Goal: Contribute content: Contribute content

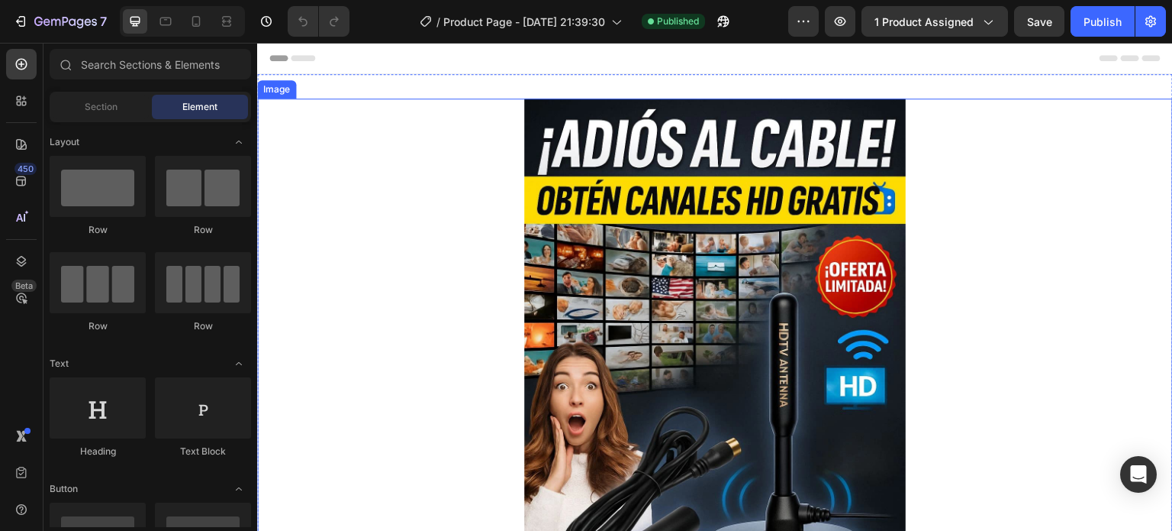
click at [731, 239] on img at bounding box center [715, 384] width 382 height 572
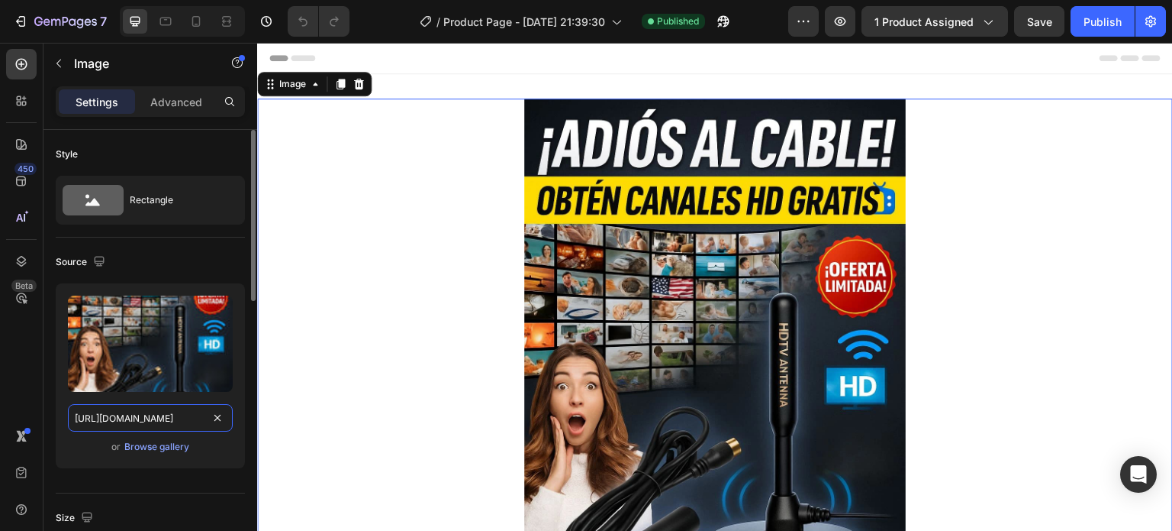
click at [156, 414] on input "[URL][DOMAIN_NAME]" at bounding box center [150, 417] width 165 height 27
drag, startPoint x: 413, startPoint y: 456, endPoint x: 320, endPoint y: 414, distance: 102.5
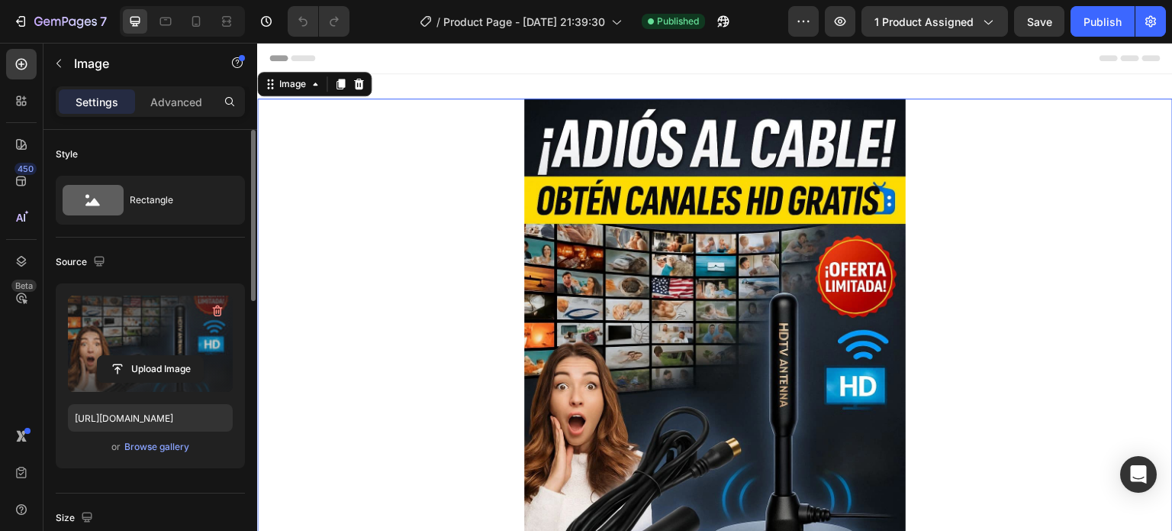
click at [172, 350] on label at bounding box center [150, 343] width 165 height 96
click at [172, 356] on input "file" at bounding box center [150, 369] width 105 height 26
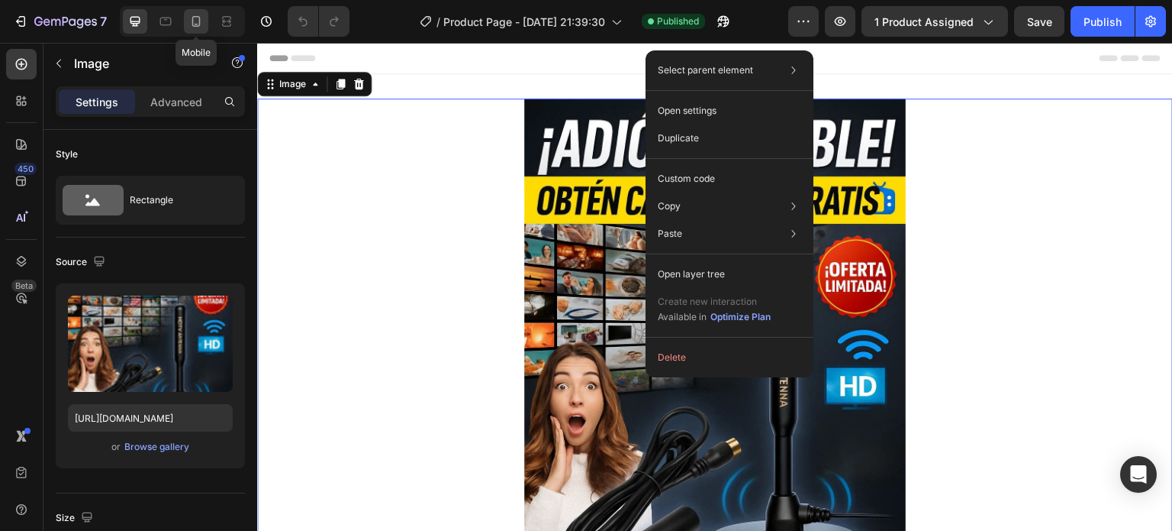
click at [192, 28] on icon at bounding box center [196, 21] width 15 height 15
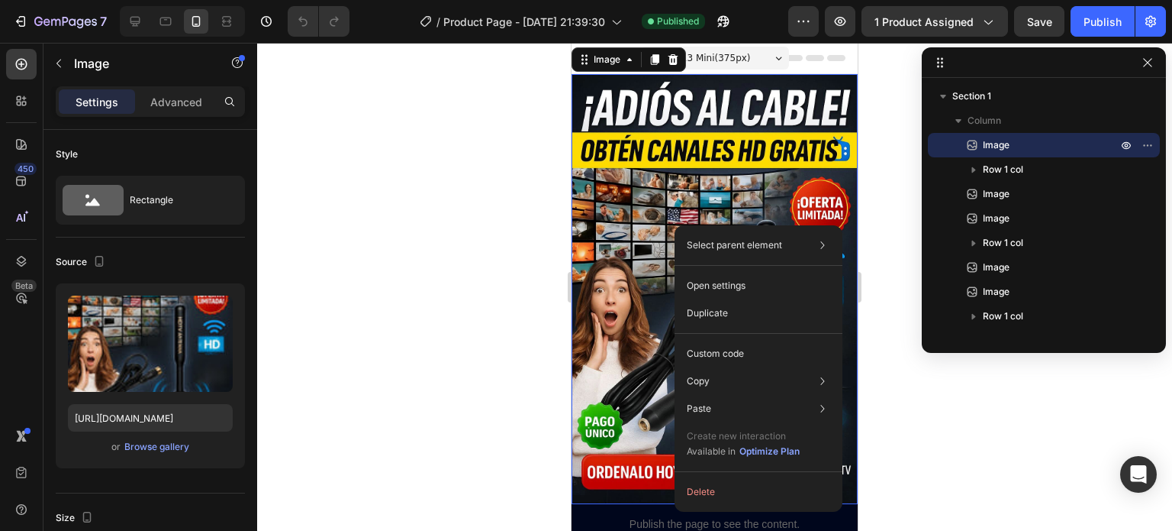
click at [463, 178] on div at bounding box center [714, 287] width 915 height 488
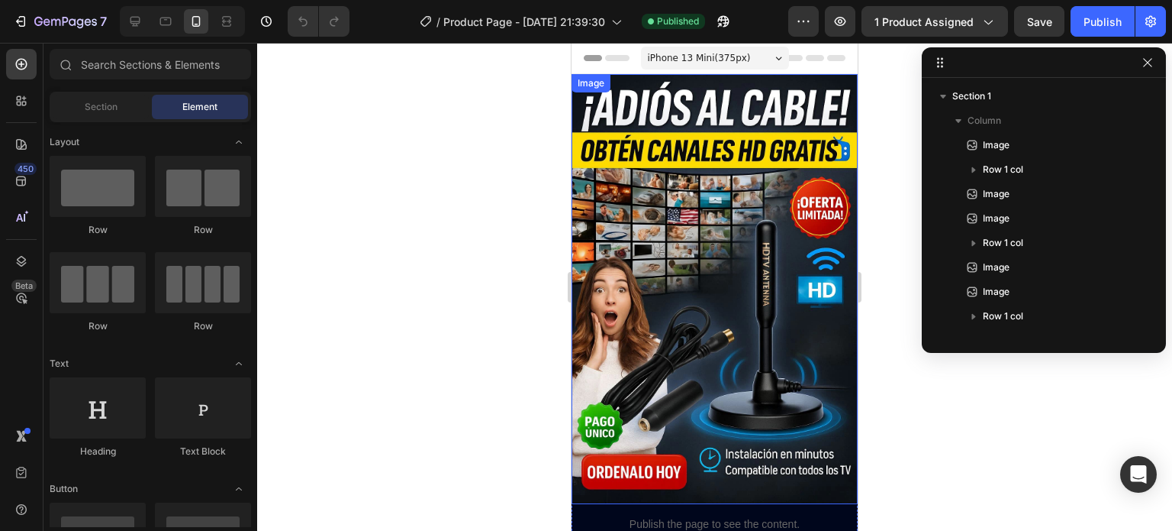
click at [718, 243] on img at bounding box center [715, 289] width 286 height 430
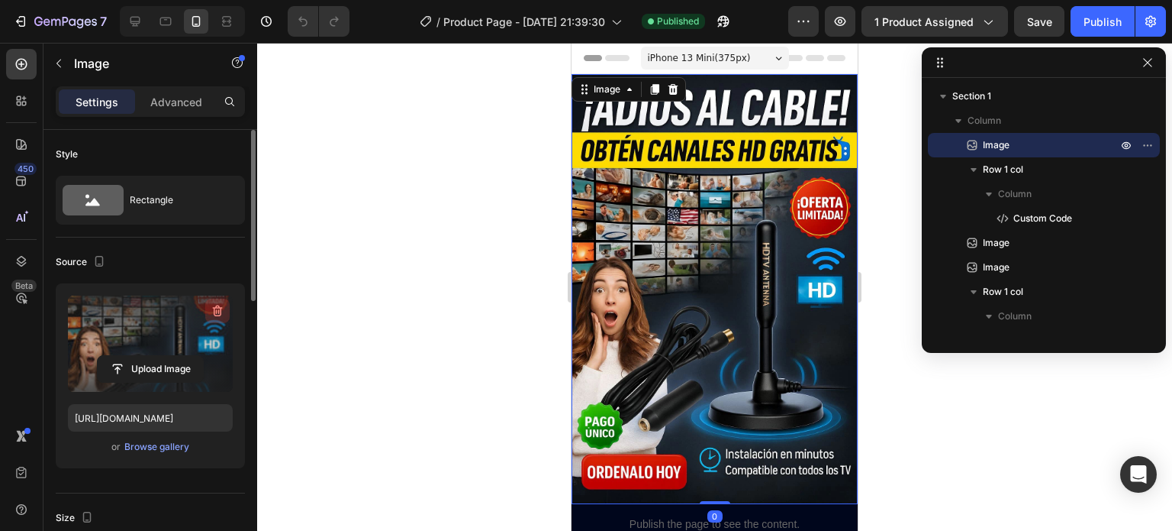
click at [217, 309] on icon "button" at bounding box center [217, 310] width 15 height 15
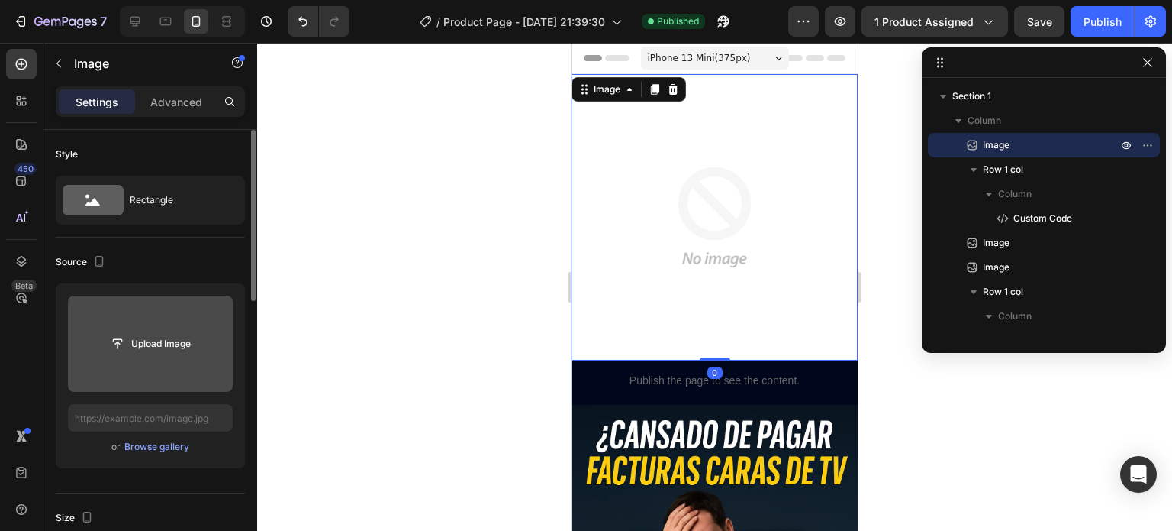
click at [165, 337] on input "file" at bounding box center [150, 344] width 105 height 26
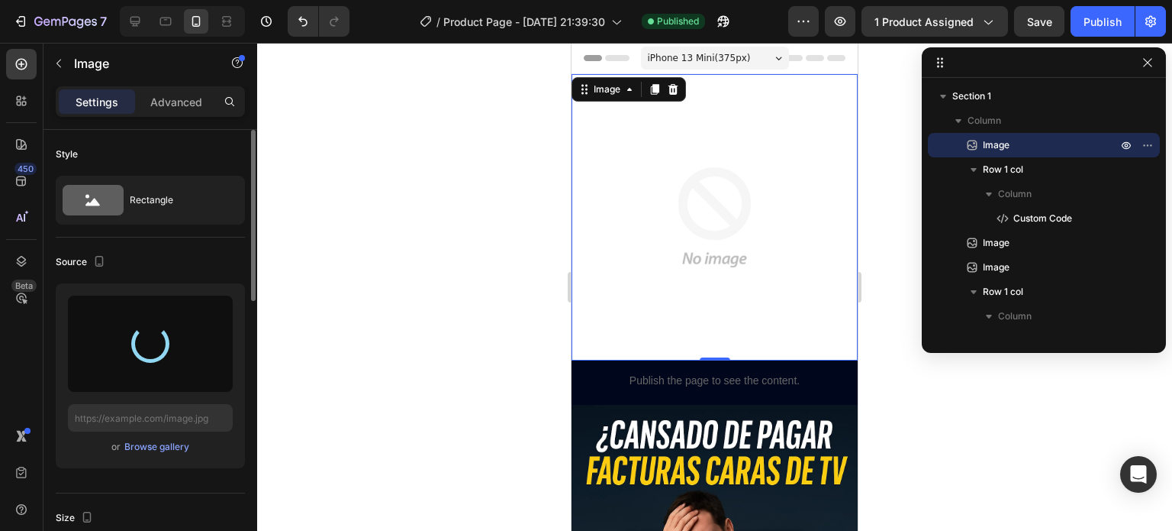
type input "[URL][DOMAIN_NAME]"
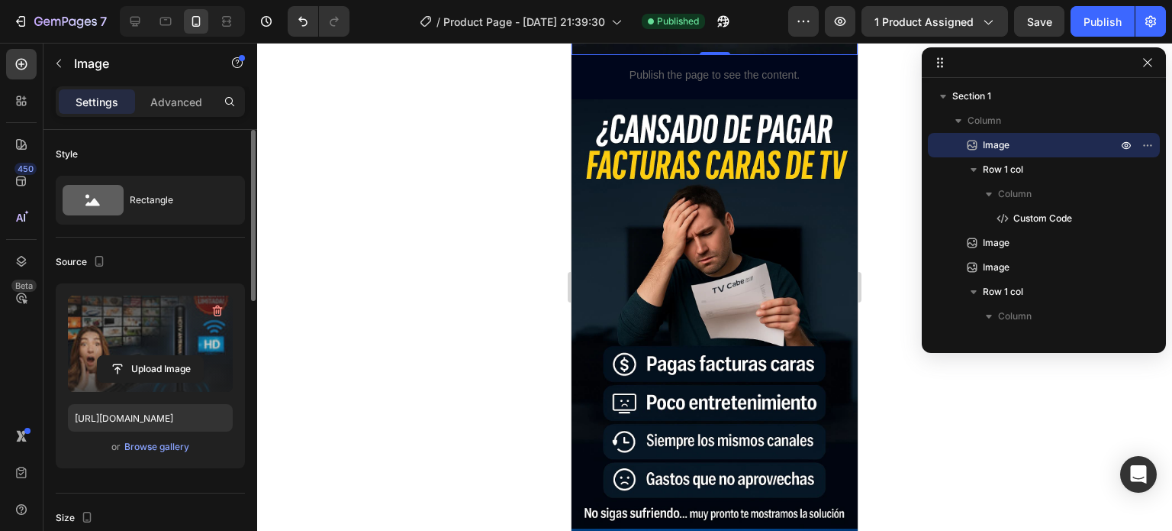
scroll to position [458, 0]
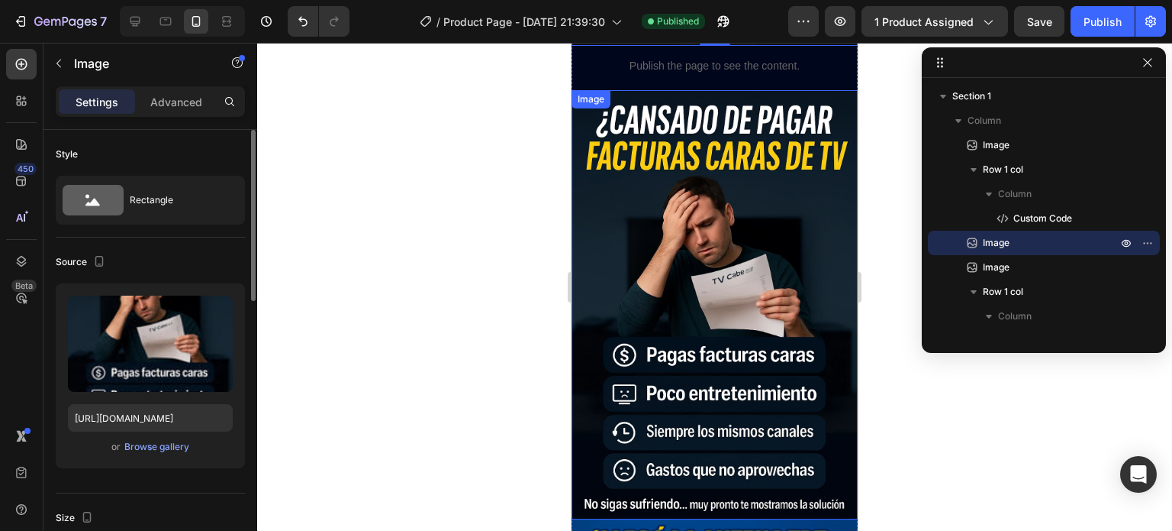
click at [739, 230] on img at bounding box center [715, 305] width 286 height 430
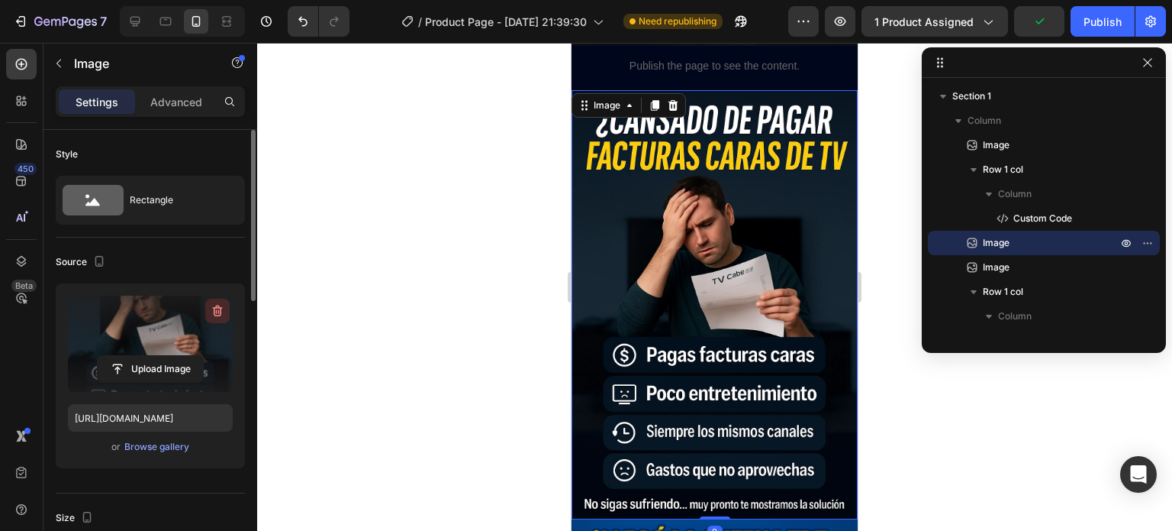
click at [211, 308] on icon "button" at bounding box center [217, 310] width 15 height 15
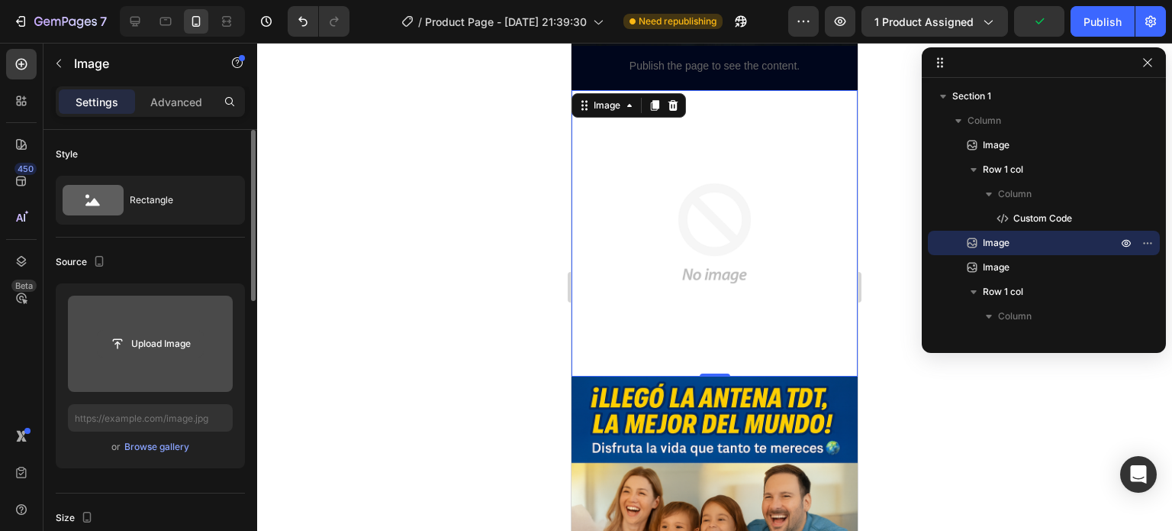
click at [180, 340] on input "file" at bounding box center [150, 344] width 105 height 26
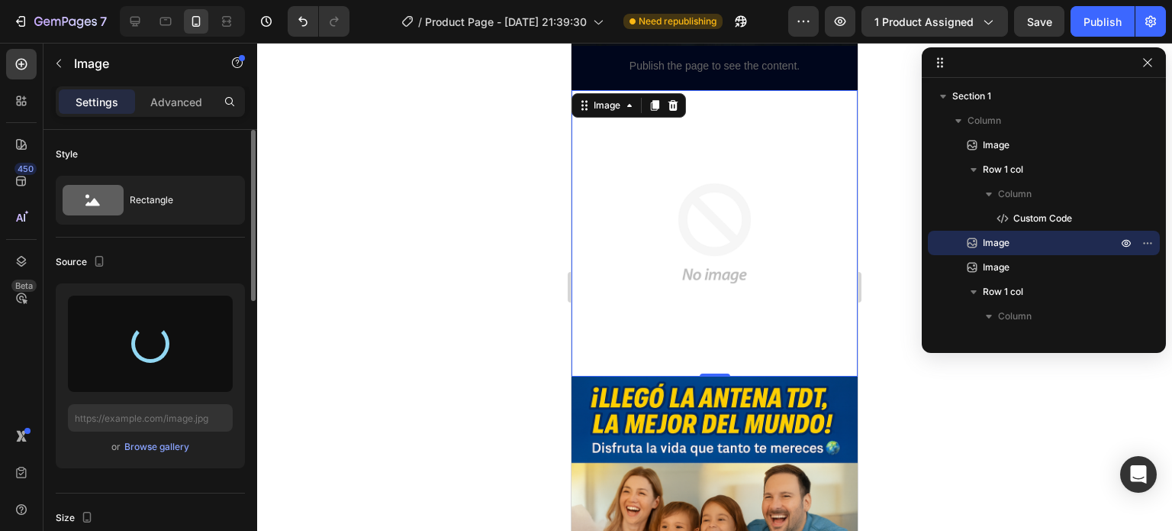
type input "[URL][DOMAIN_NAME]"
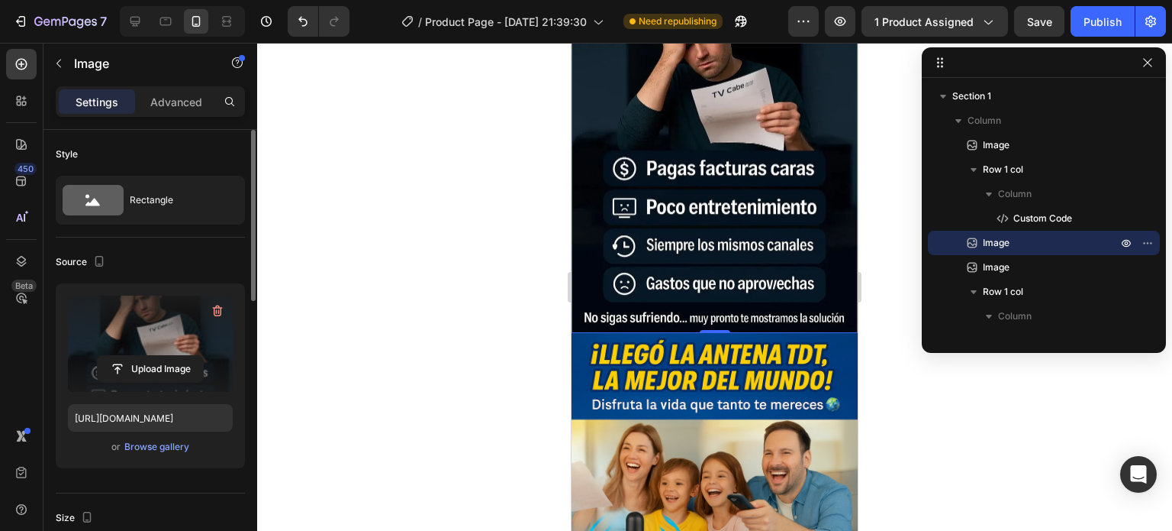
scroll to position [840, 0]
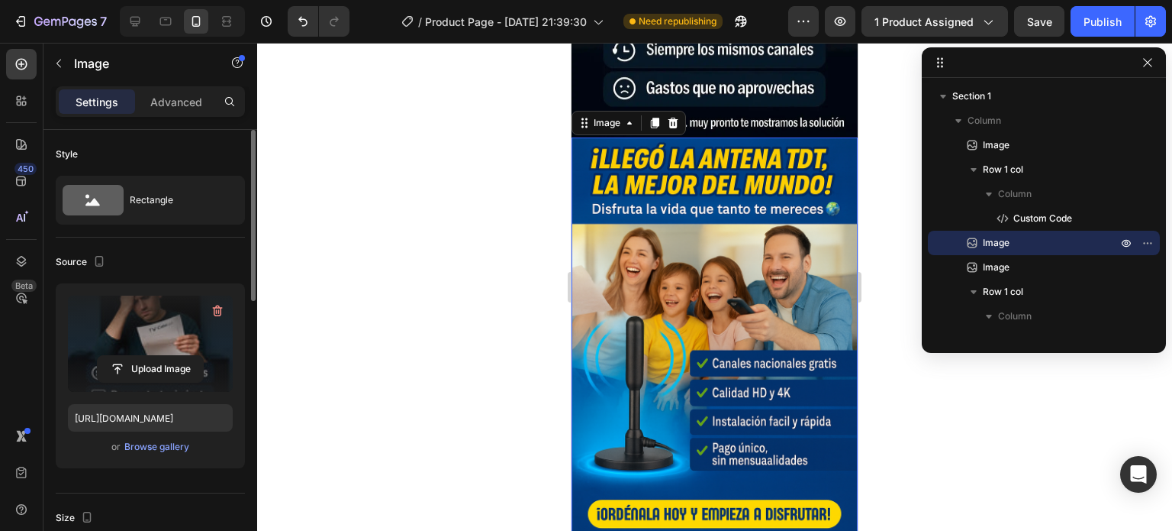
click at [669, 224] on img at bounding box center [715, 352] width 286 height 430
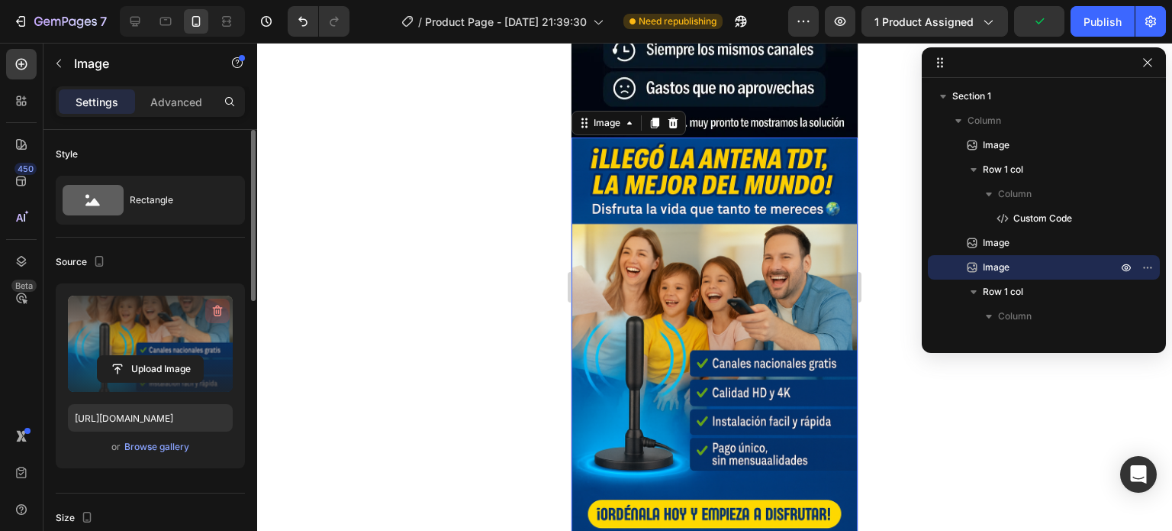
click at [211, 311] on icon "button" at bounding box center [217, 310] width 15 height 15
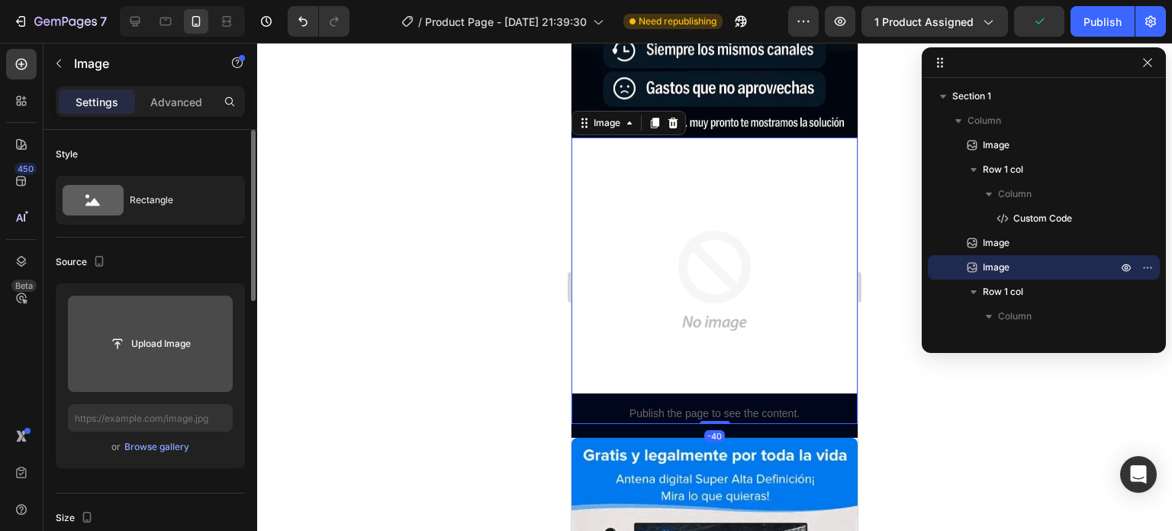
click at [171, 337] on input "file" at bounding box center [150, 344] width 105 height 26
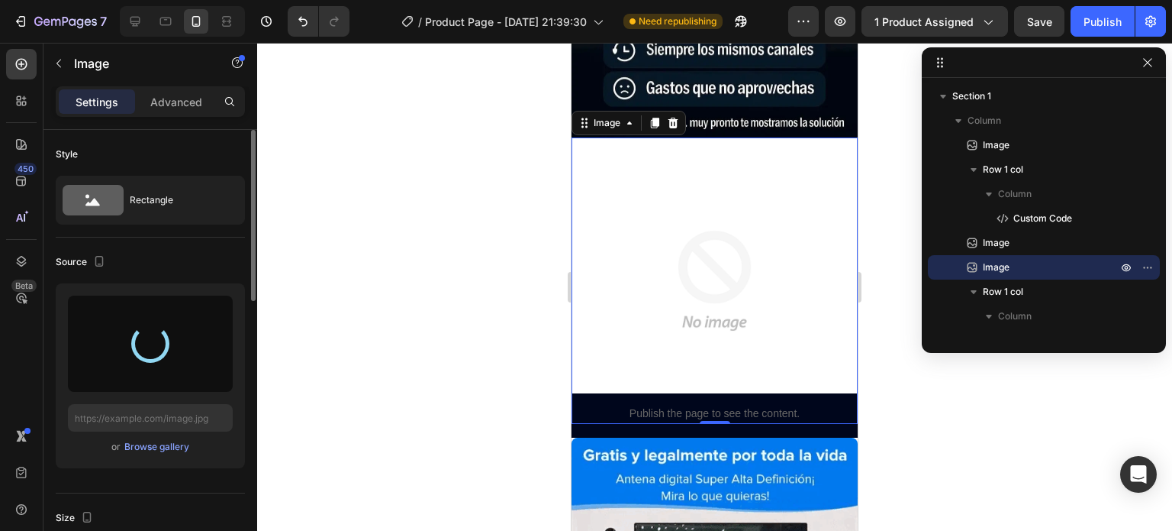
type input "[URL][DOMAIN_NAME]"
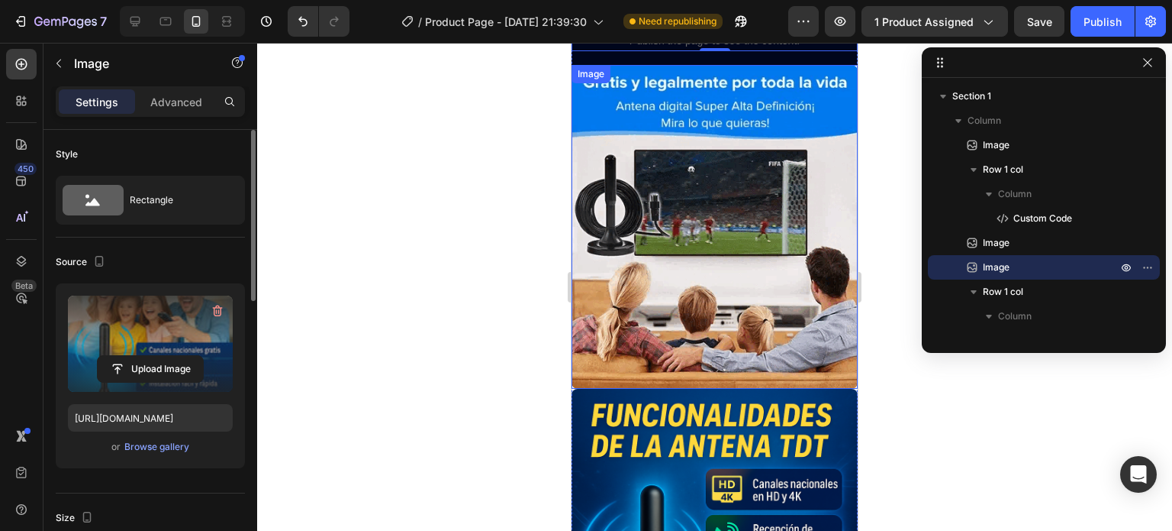
scroll to position [1679, 0]
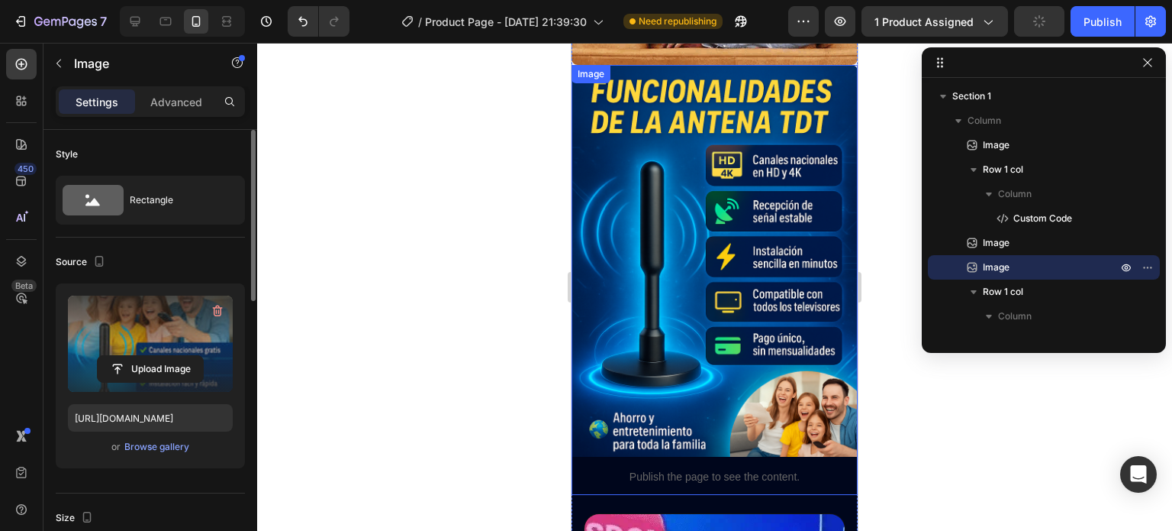
click at [717, 227] on img at bounding box center [715, 280] width 286 height 430
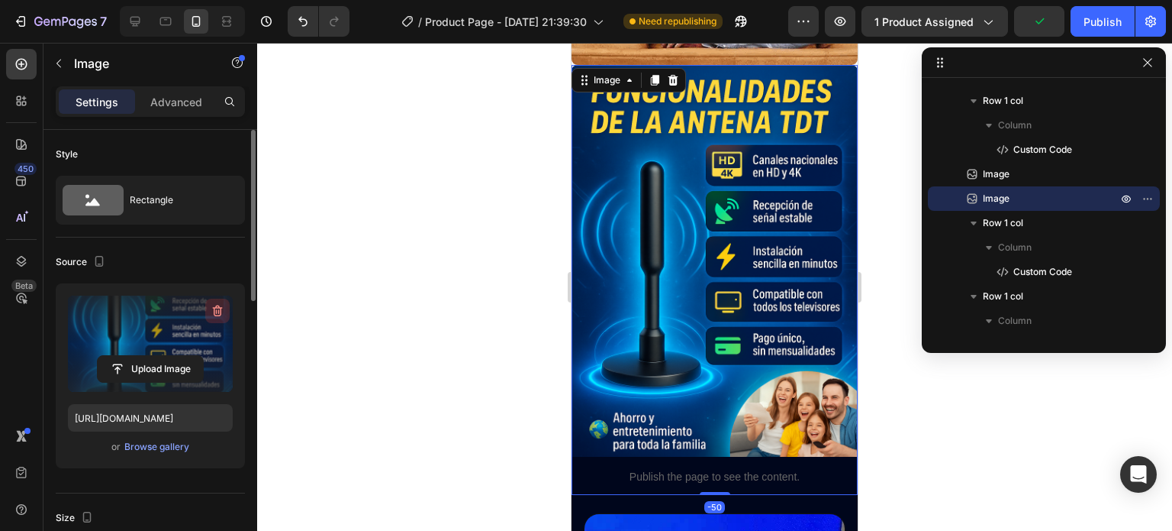
click at [214, 312] on icon "button" at bounding box center [217, 310] width 15 height 15
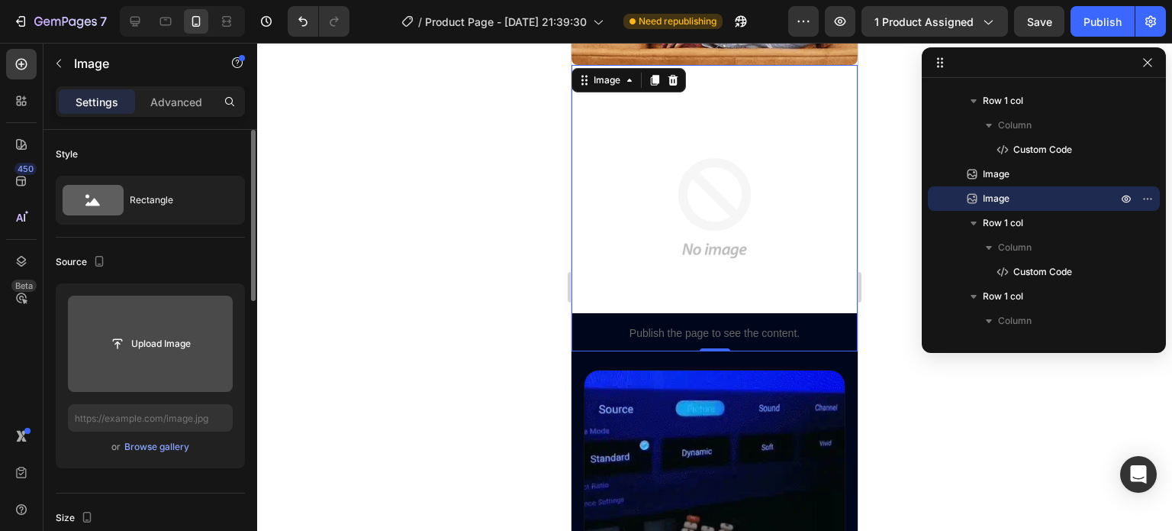
click at [171, 327] on input "file" at bounding box center [150, 343] width 165 height 96
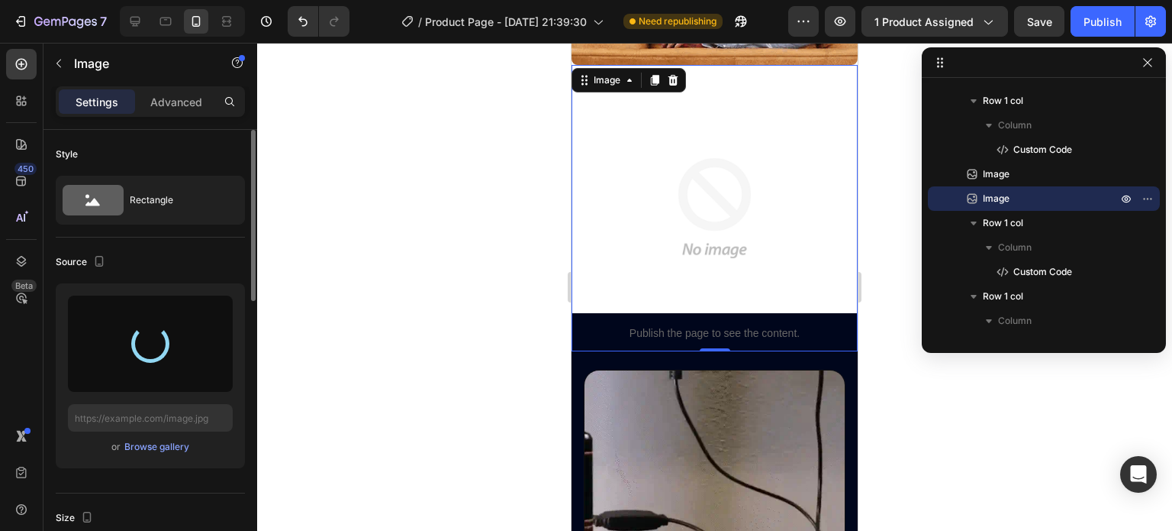
type input "[URL][DOMAIN_NAME]"
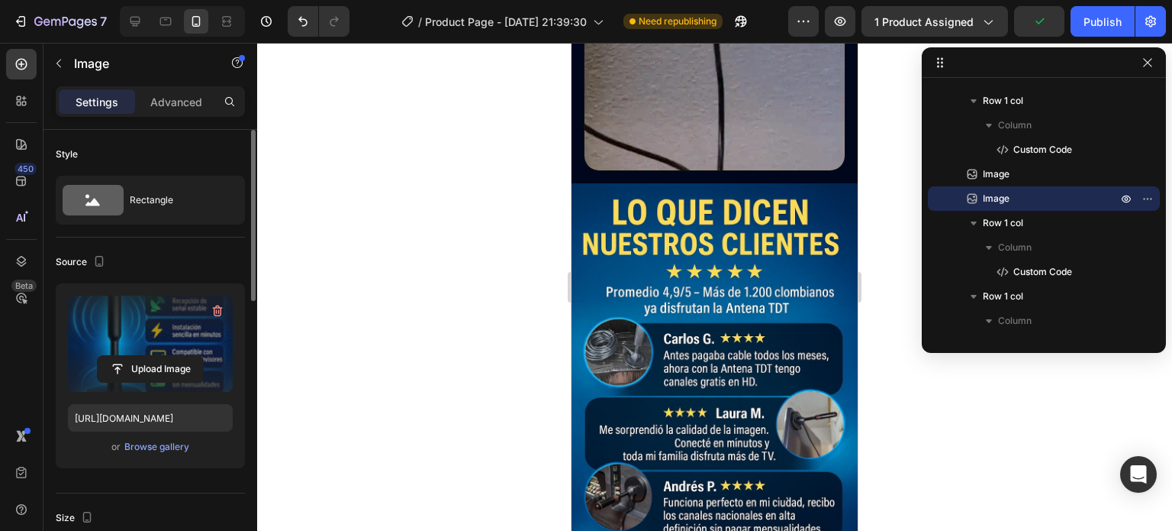
scroll to position [2366, 0]
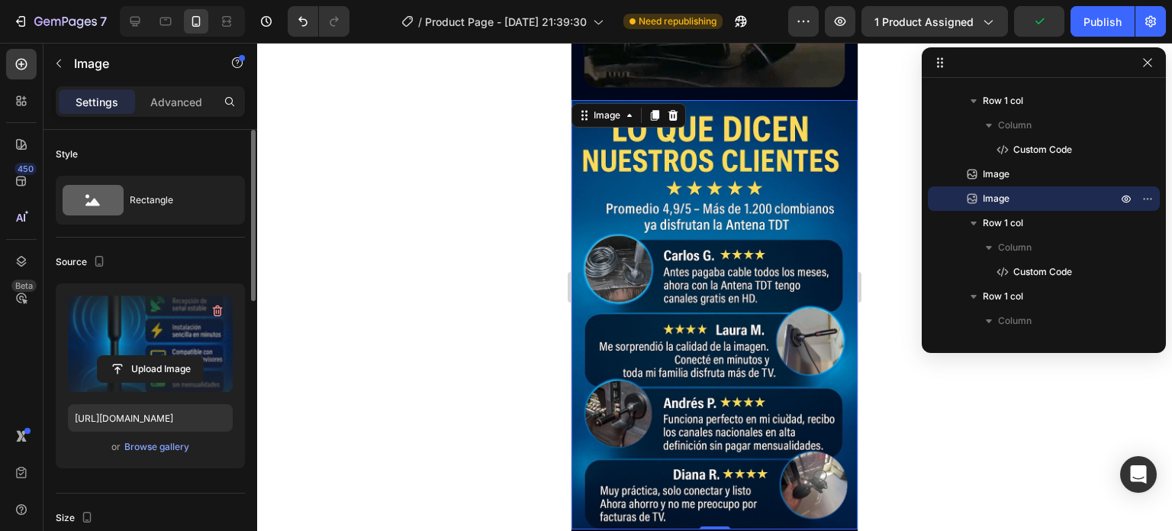
click at [740, 256] on img at bounding box center [715, 315] width 286 height 430
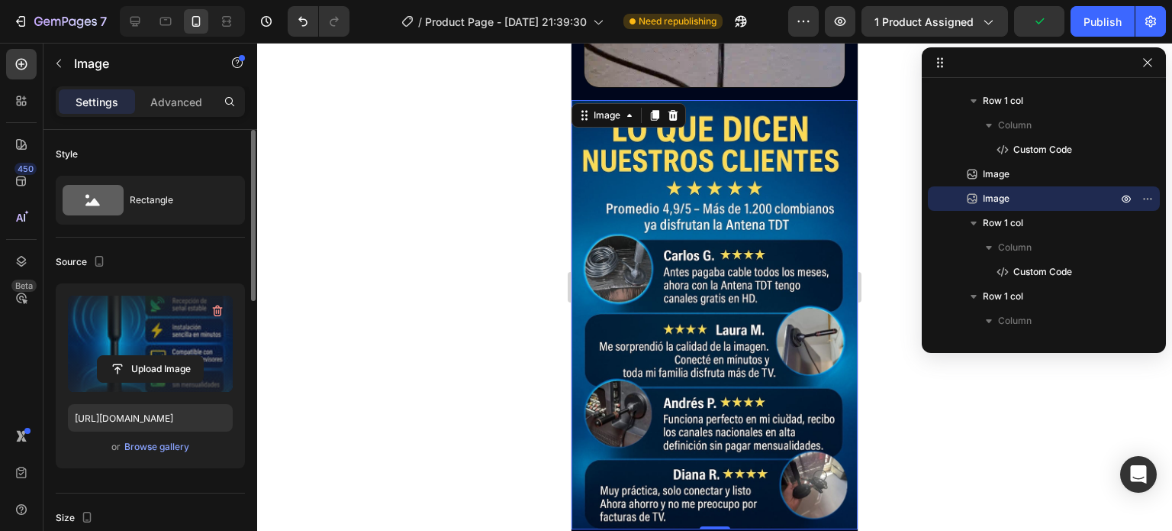
scroll to position [334, 0]
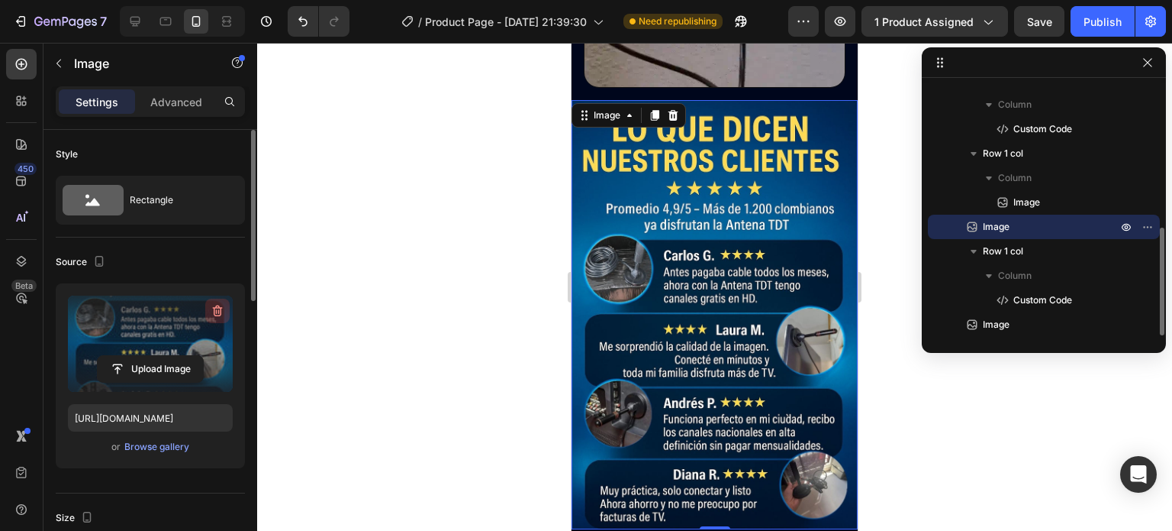
click at [214, 316] on icon "button" at bounding box center [217, 310] width 15 height 15
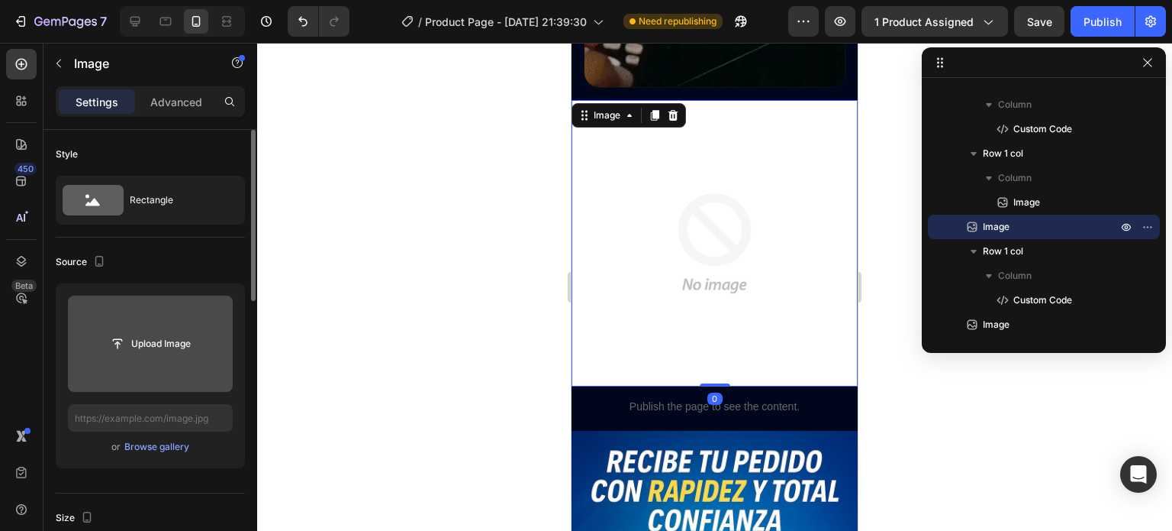
click at [179, 351] on input "file" at bounding box center [150, 344] width 105 height 26
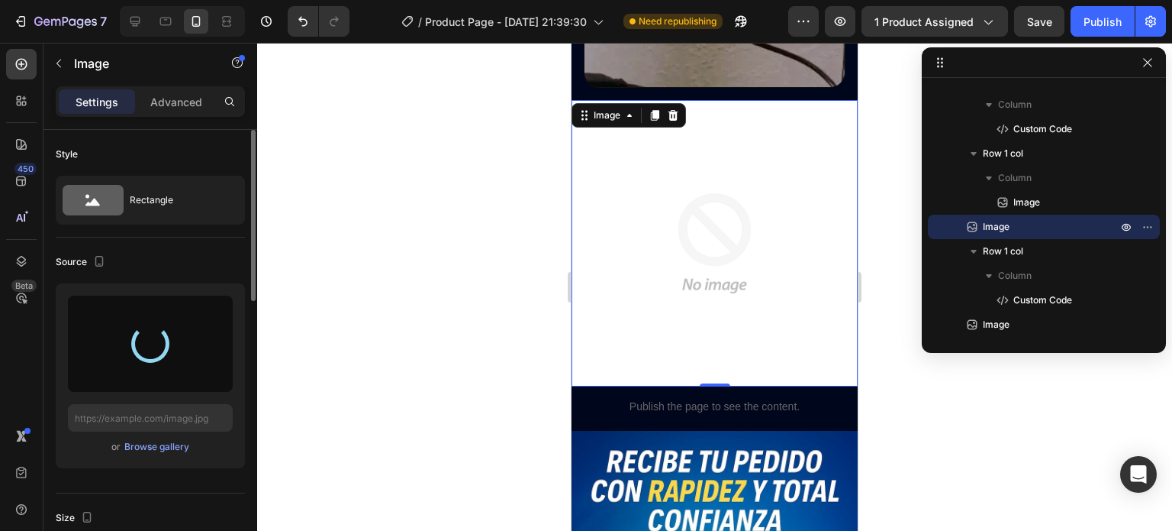
type input "[URL][DOMAIN_NAME]"
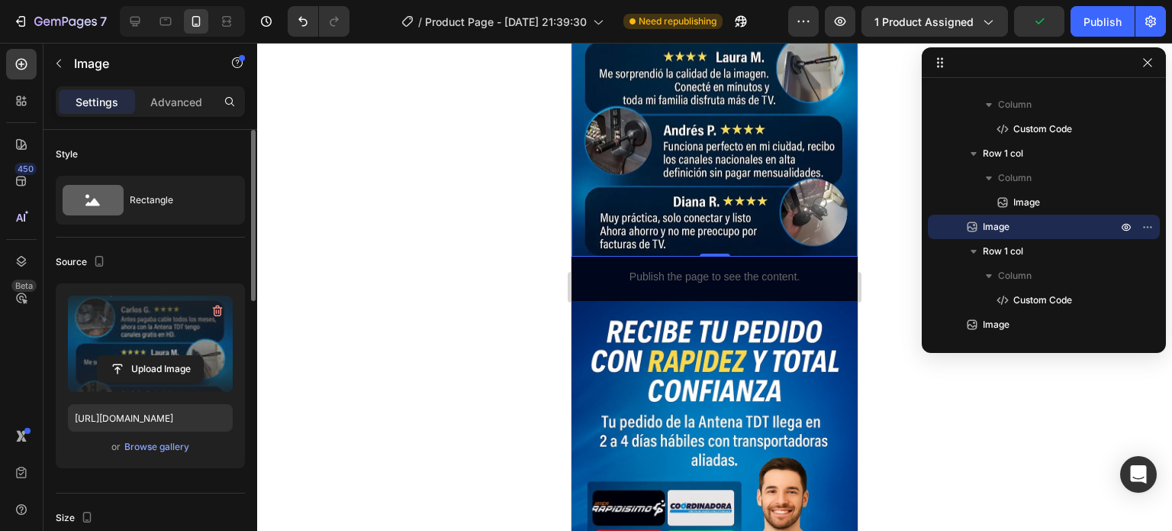
scroll to position [2748, 0]
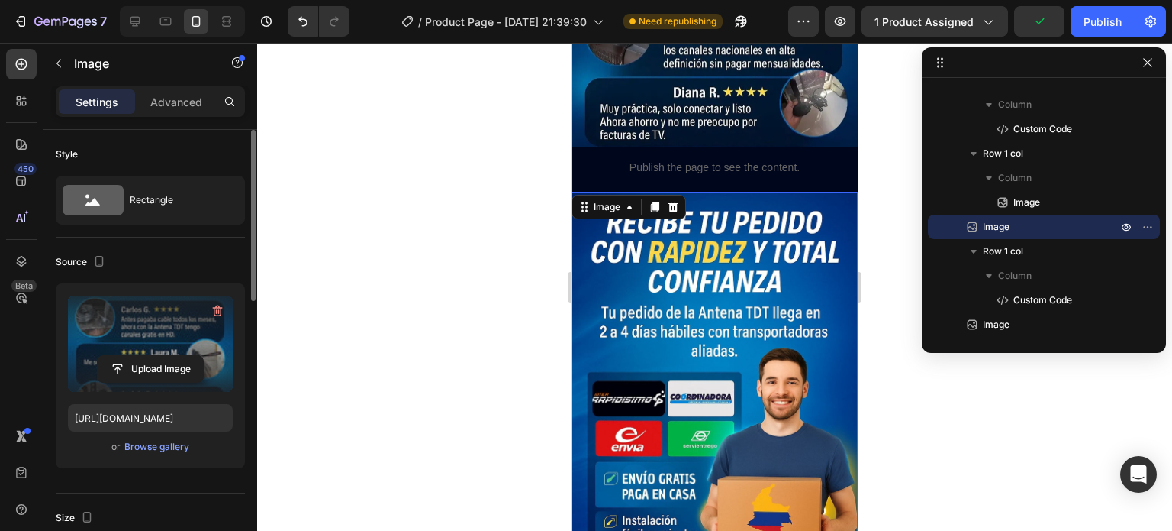
click at [659, 330] on img at bounding box center [715, 407] width 286 height 430
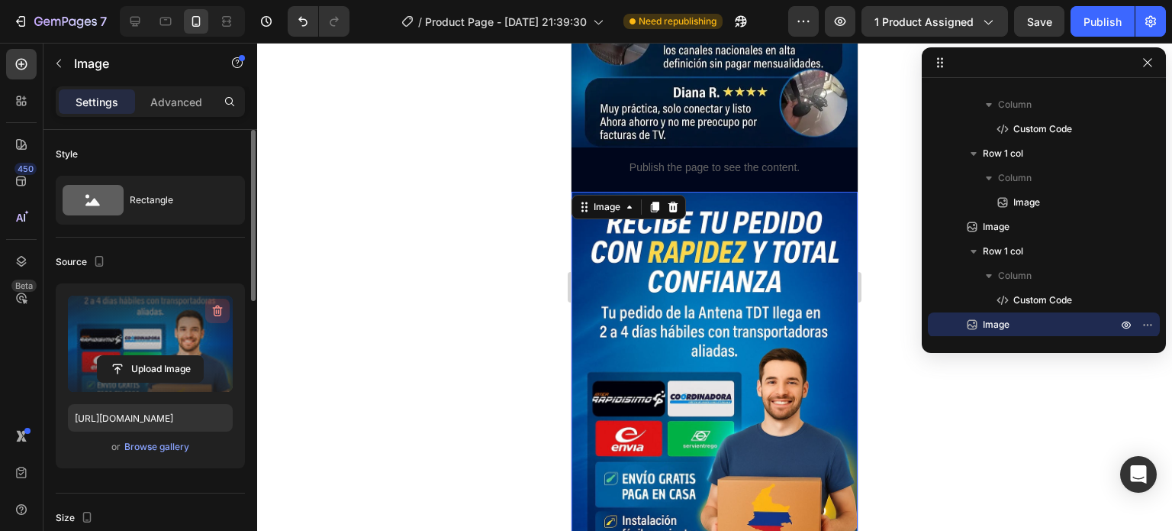
click at [218, 310] on icon "button" at bounding box center [217, 310] width 15 height 15
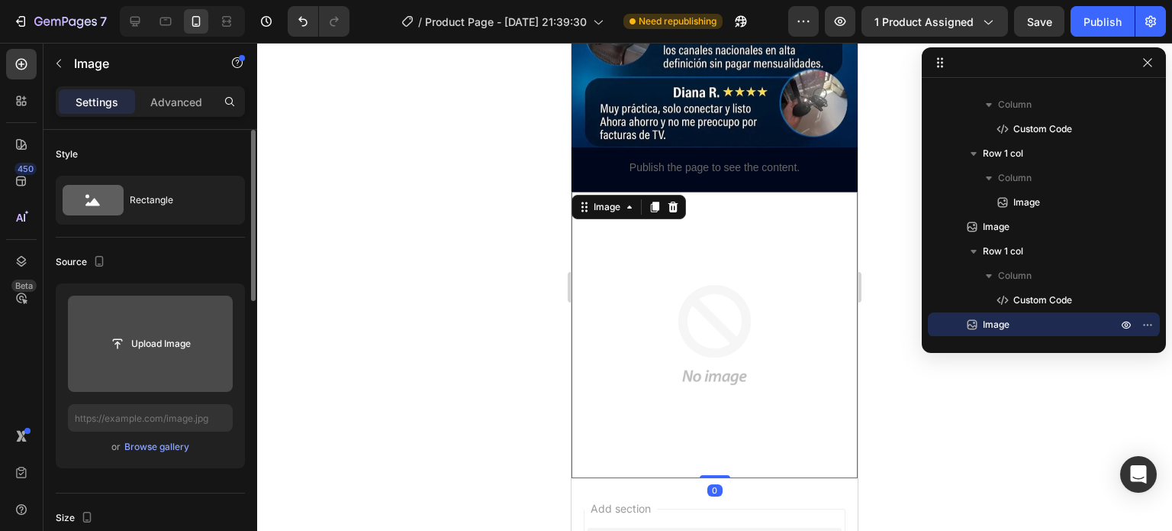
click at [164, 336] on input "file" at bounding box center [150, 344] width 105 height 26
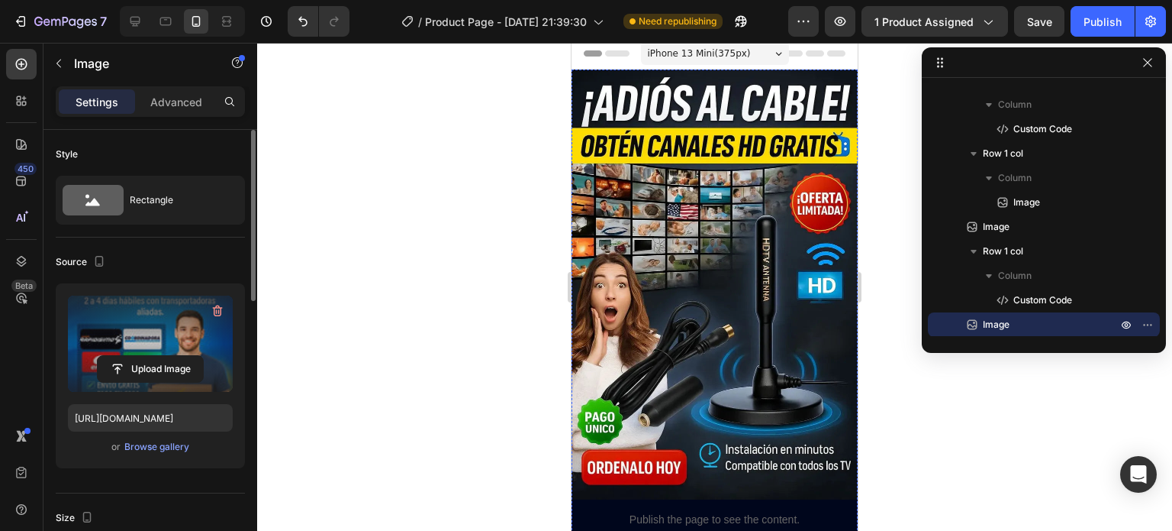
scroll to position [0, 0]
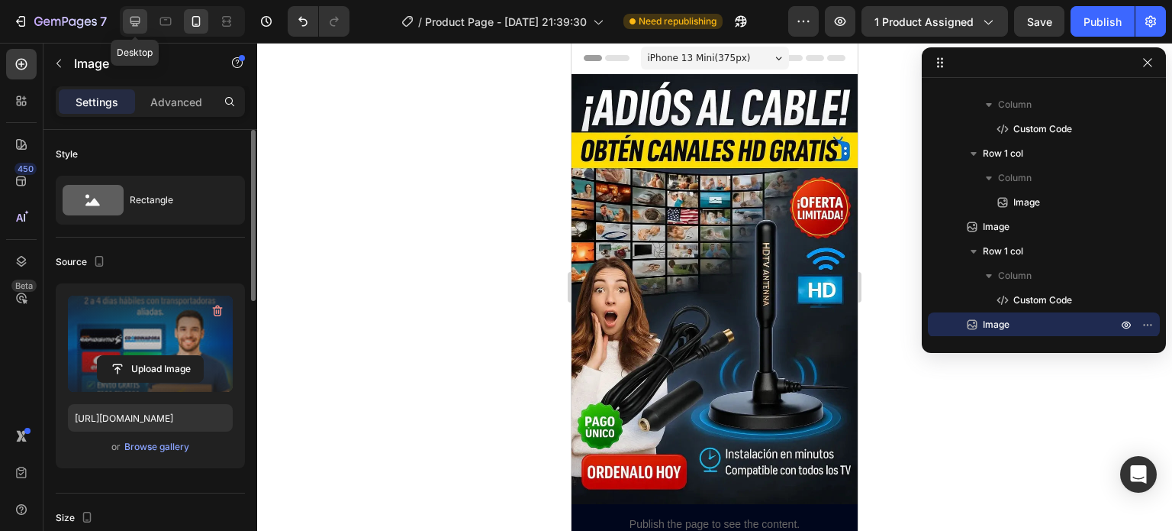
click at [140, 24] on icon at bounding box center [134, 21] width 15 height 15
type input "[URL][DOMAIN_NAME]"
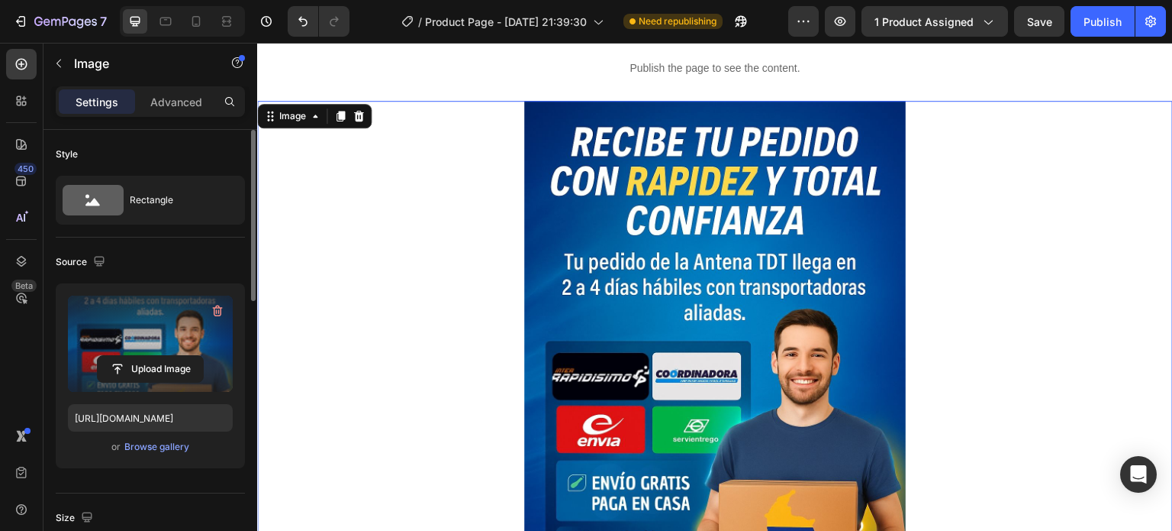
scroll to position [3962, 0]
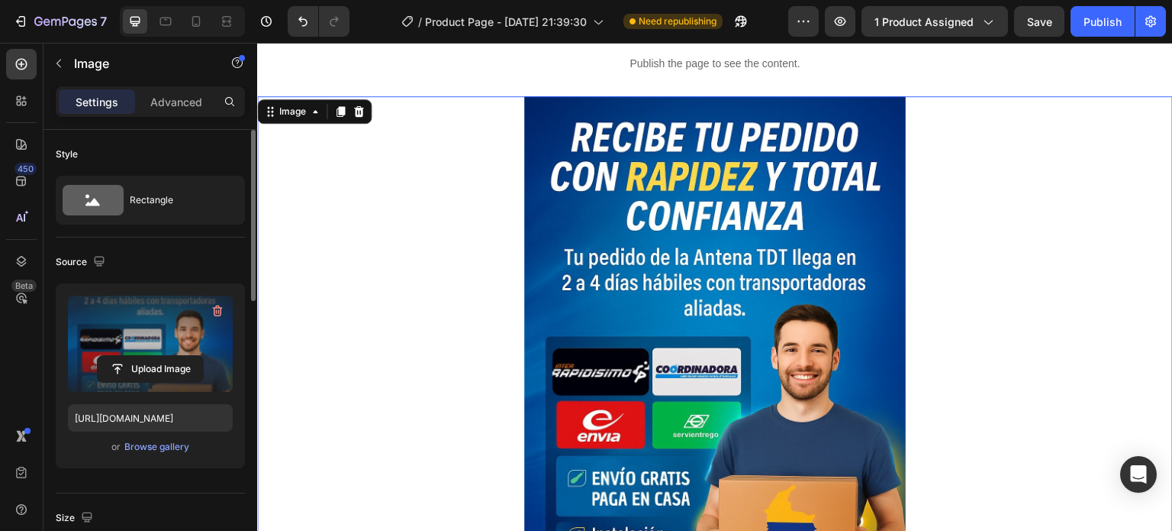
click at [634, 225] on img at bounding box center [715, 382] width 382 height 572
click at [214, 303] on icon "button" at bounding box center [217, 310] width 15 height 15
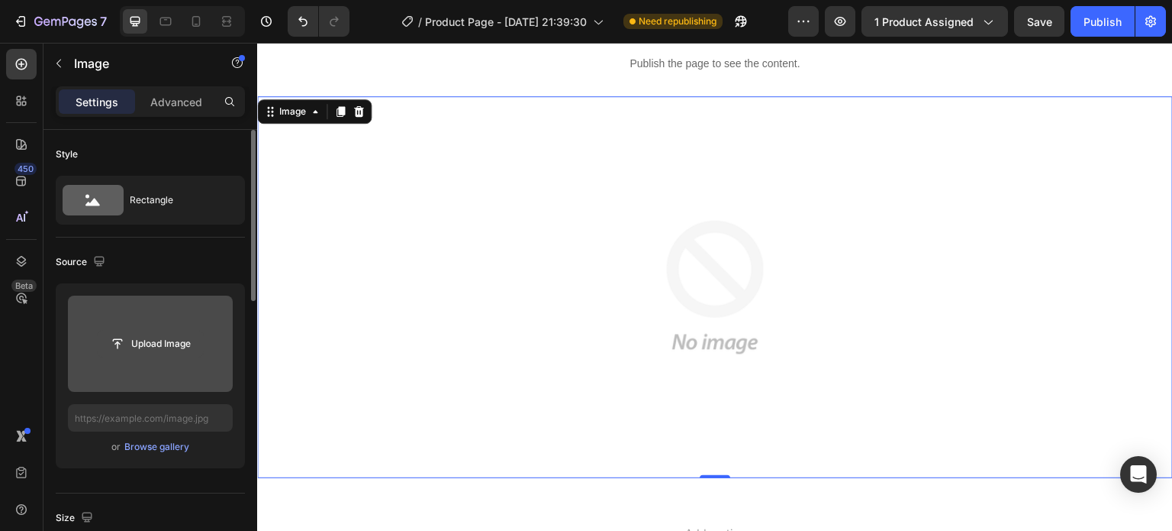
click at [174, 335] on input "file" at bounding box center [150, 344] width 105 height 26
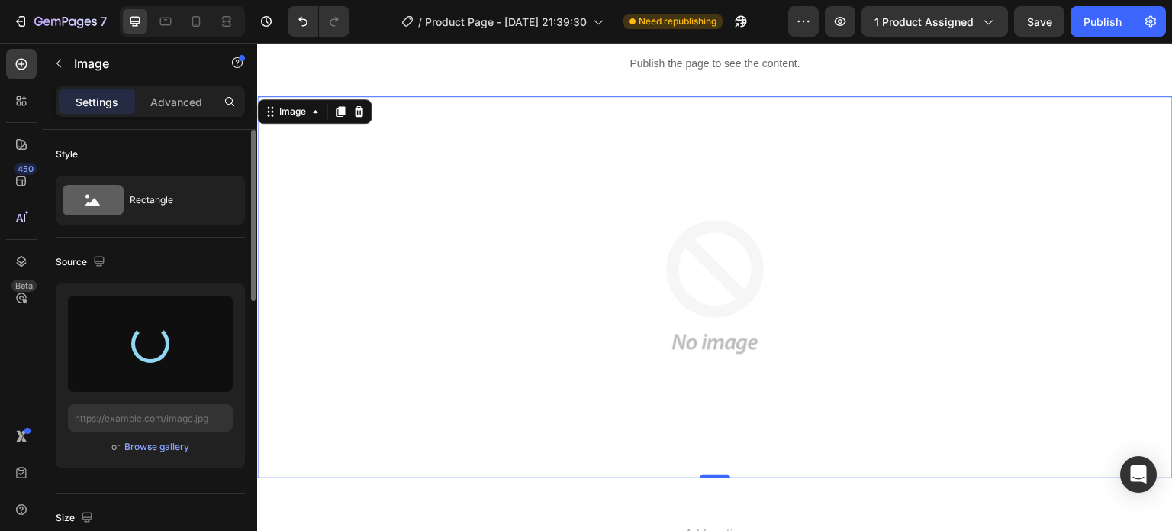
type input "[URL][DOMAIN_NAME]"
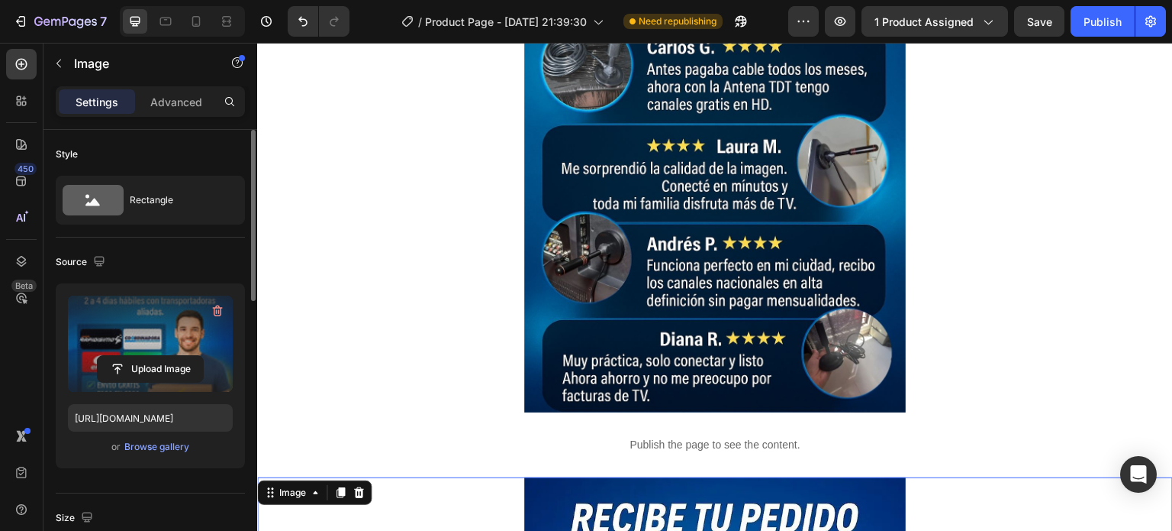
scroll to position [3581, 0]
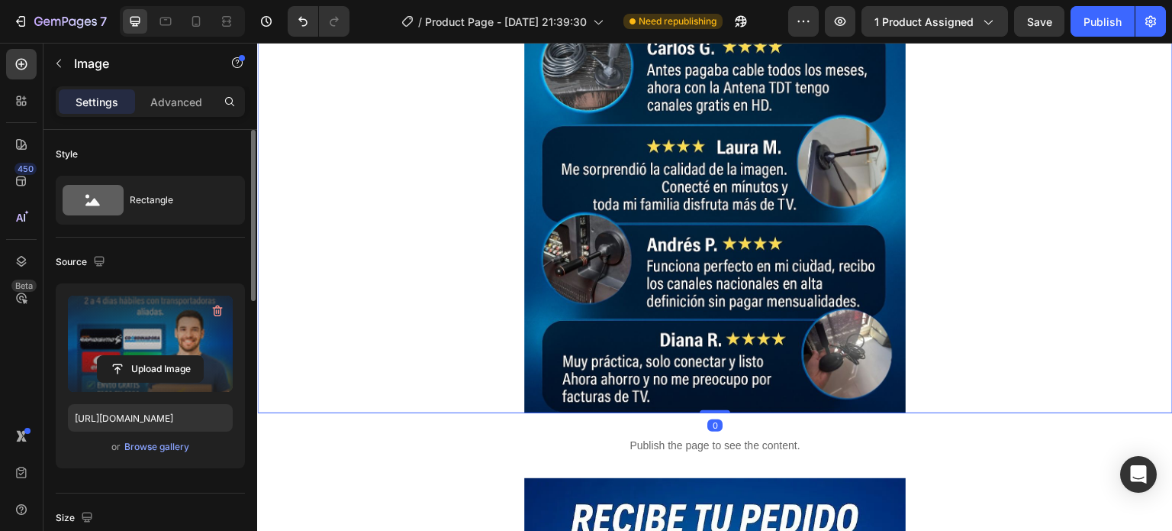
click at [589, 313] on img at bounding box center [715, 126] width 382 height 572
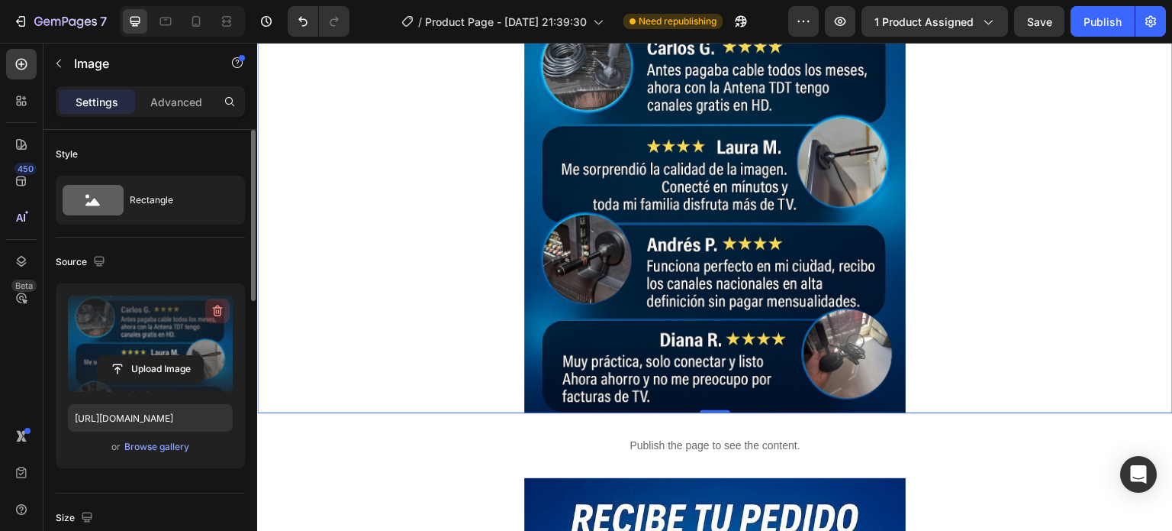
click at [221, 311] on icon "button" at bounding box center [217, 310] width 15 height 15
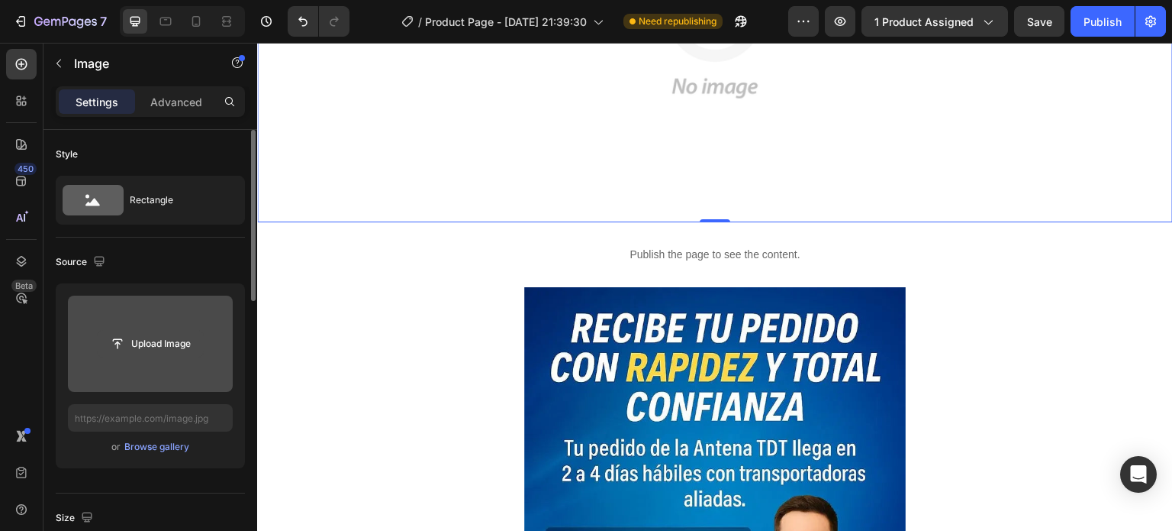
click at [162, 355] on input "file" at bounding box center [150, 344] width 105 height 26
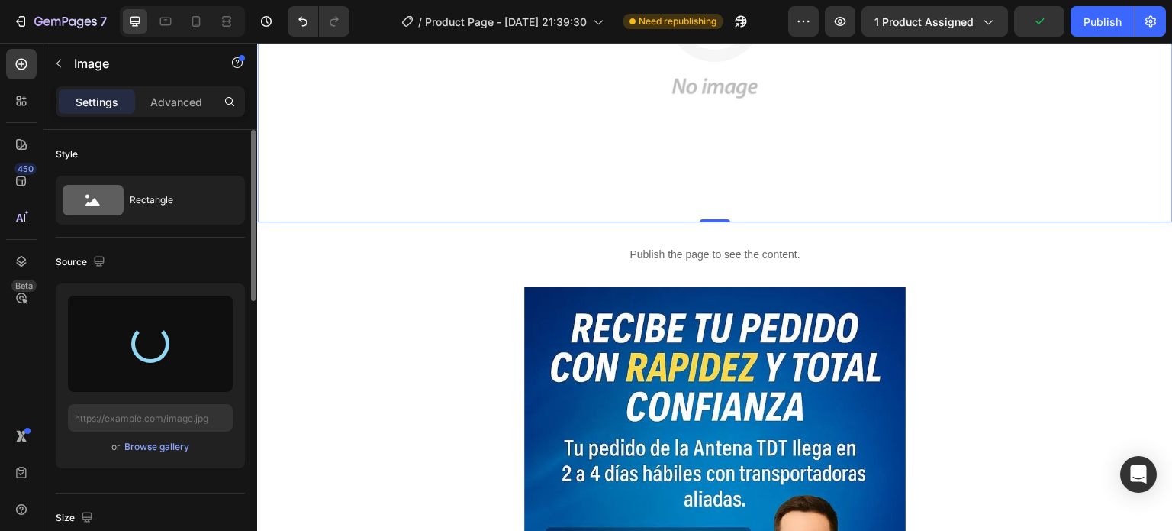
type input "[URL][DOMAIN_NAME]"
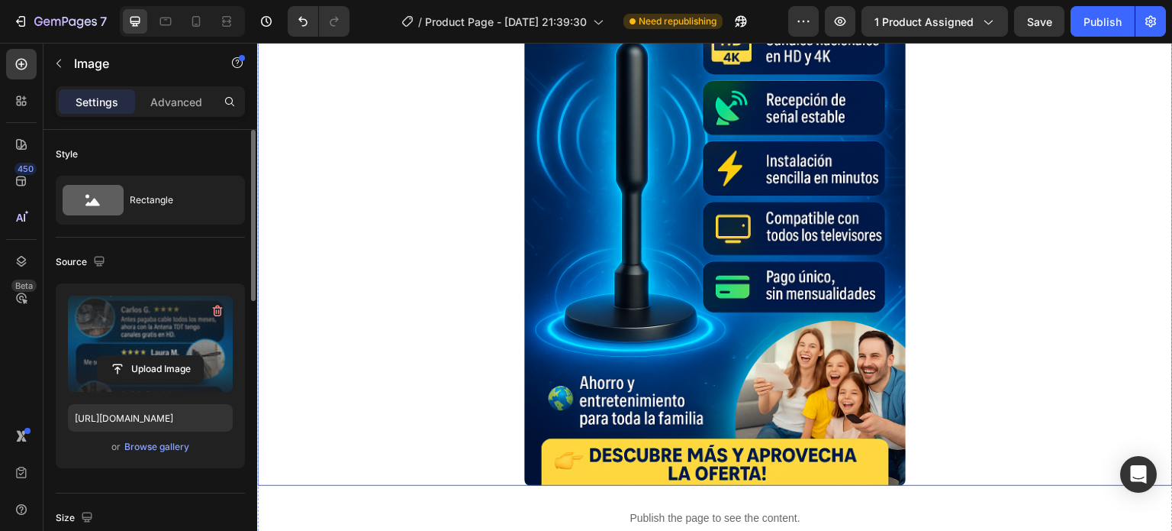
scroll to position [2436, 0]
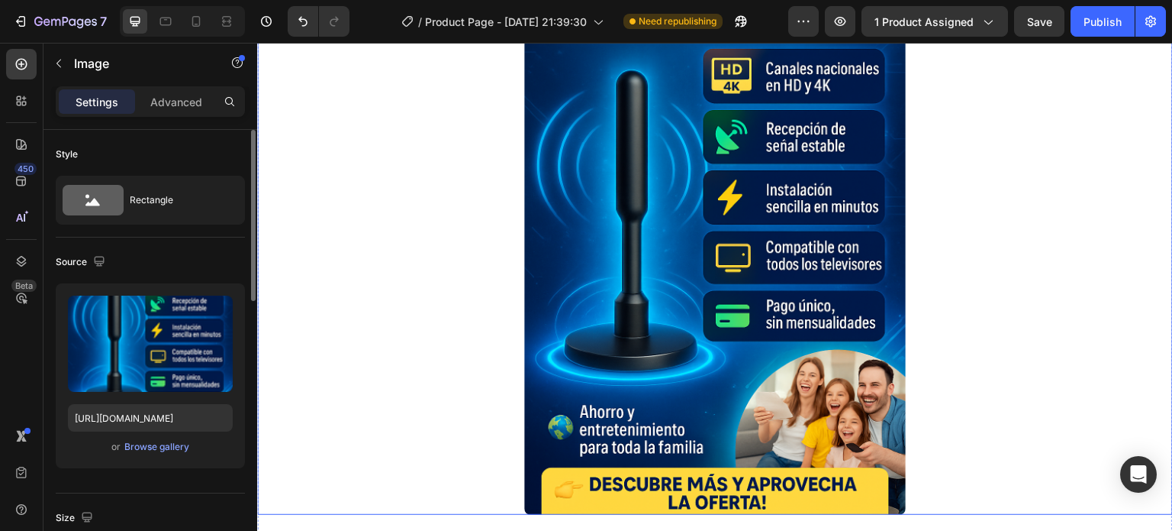
click at [592, 251] on img at bounding box center [715, 228] width 382 height 572
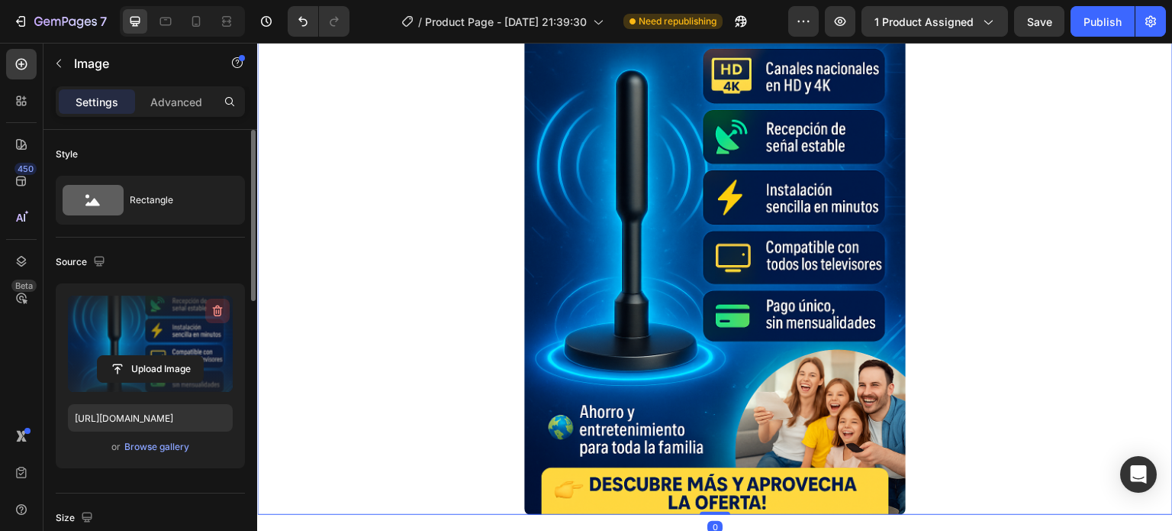
click at [211, 303] on icon "button" at bounding box center [217, 310] width 15 height 15
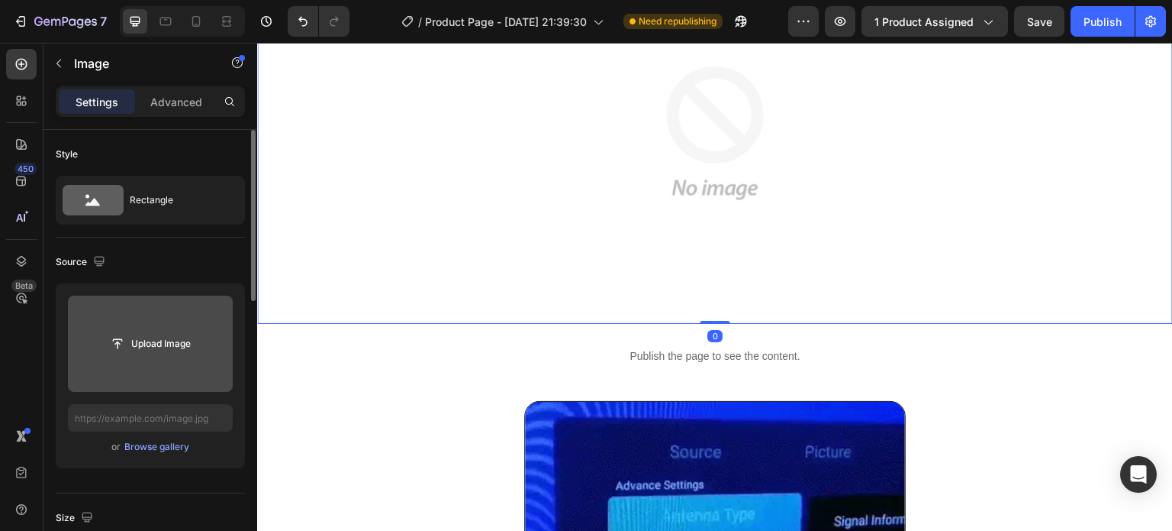
click at [180, 333] on input "file" at bounding box center [150, 344] width 105 height 26
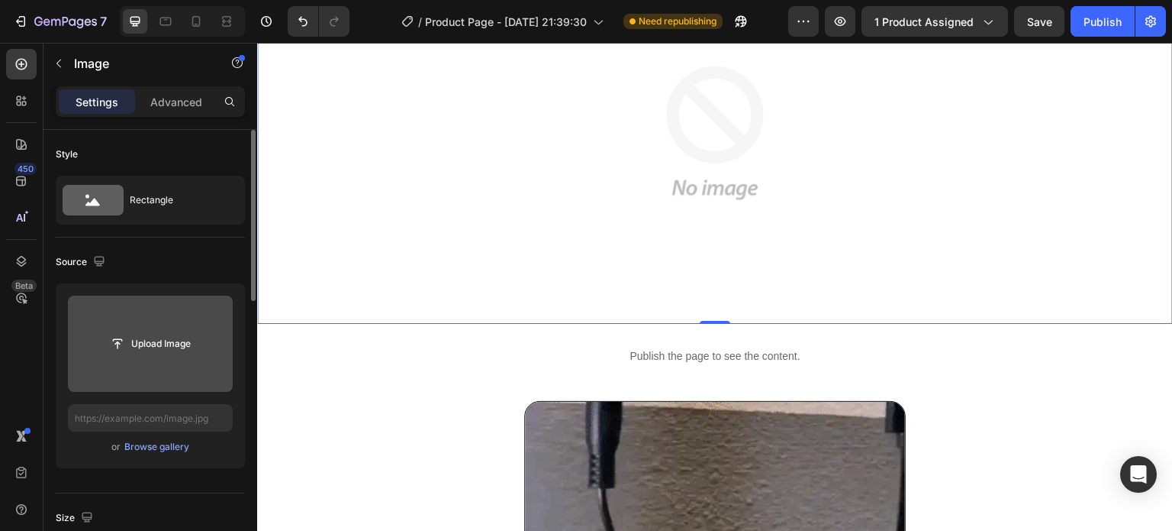
type input "[URL][DOMAIN_NAME]"
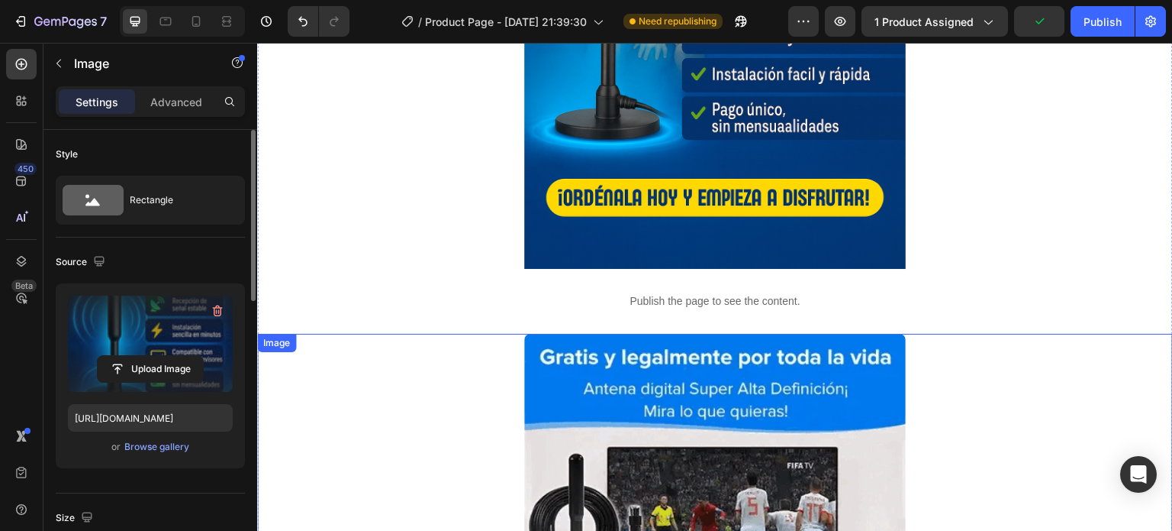
scroll to position [1367, 0]
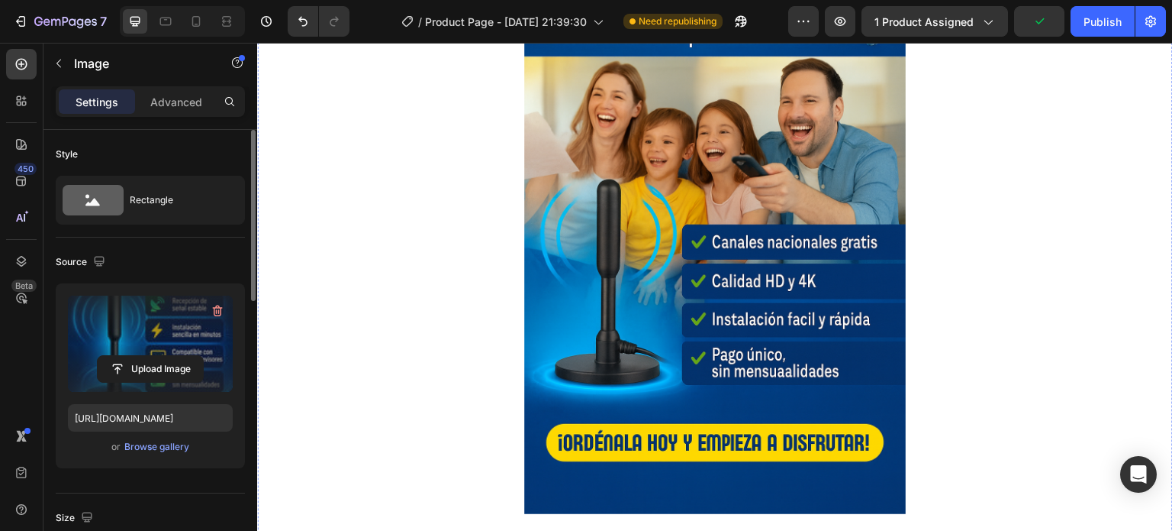
click at [676, 330] on img at bounding box center [715, 227] width 382 height 572
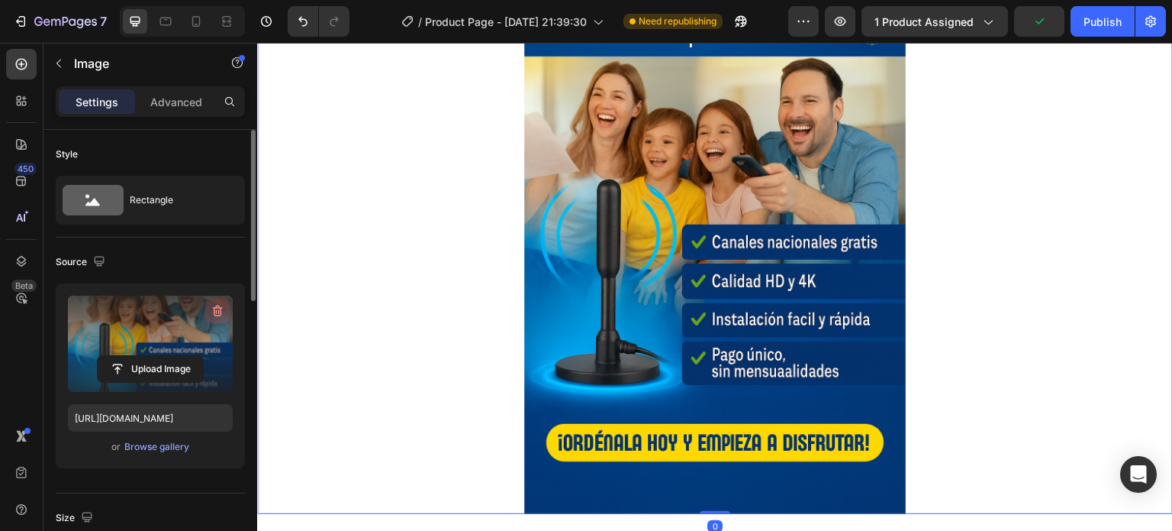
click at [214, 308] on icon "button" at bounding box center [218, 310] width 10 height 11
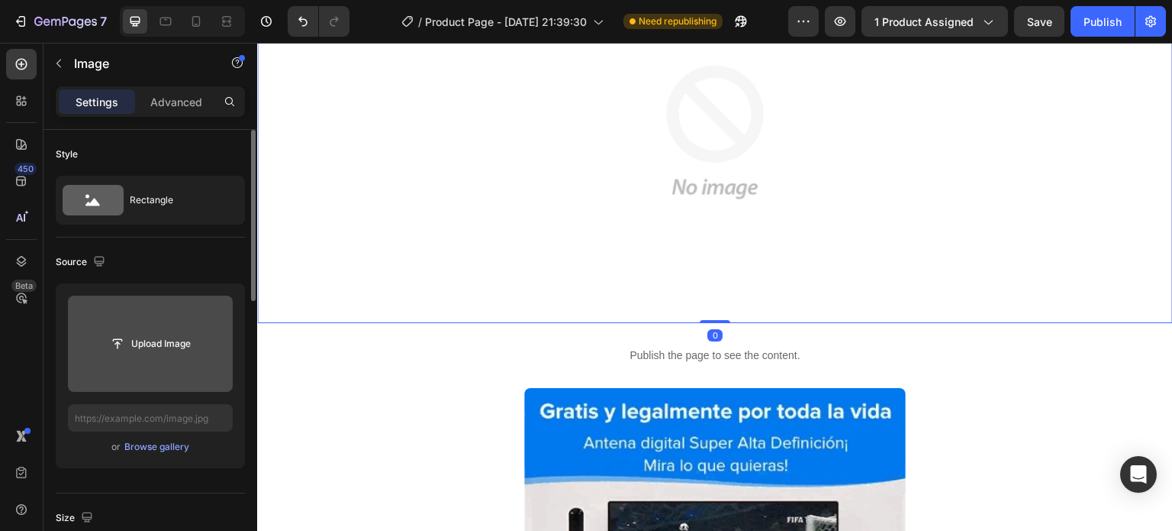
click at [171, 344] on input "file" at bounding box center [150, 344] width 105 height 26
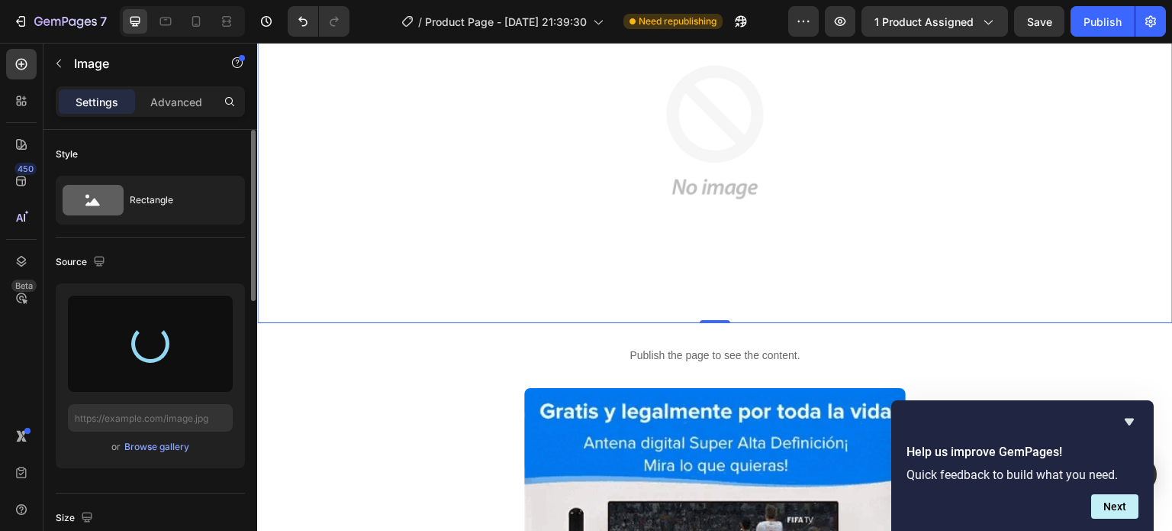
type input "[URL][DOMAIN_NAME]"
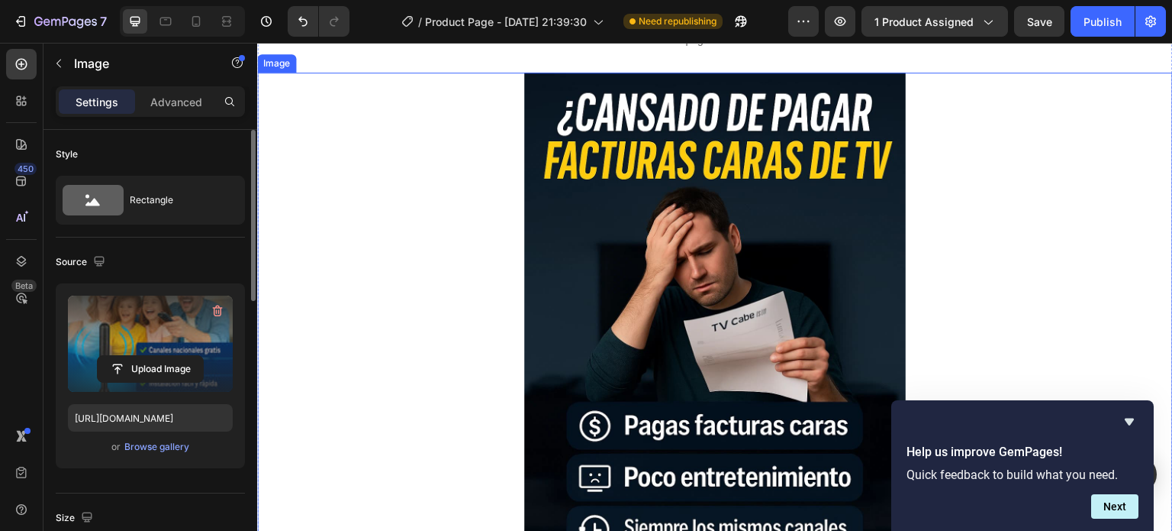
scroll to position [680, 0]
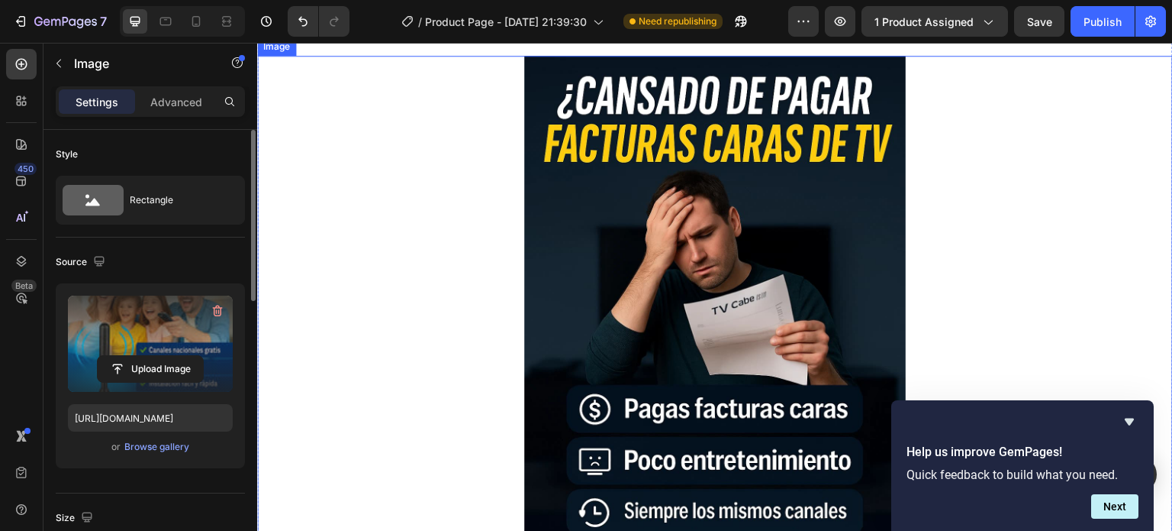
click at [674, 253] on img at bounding box center [715, 342] width 382 height 572
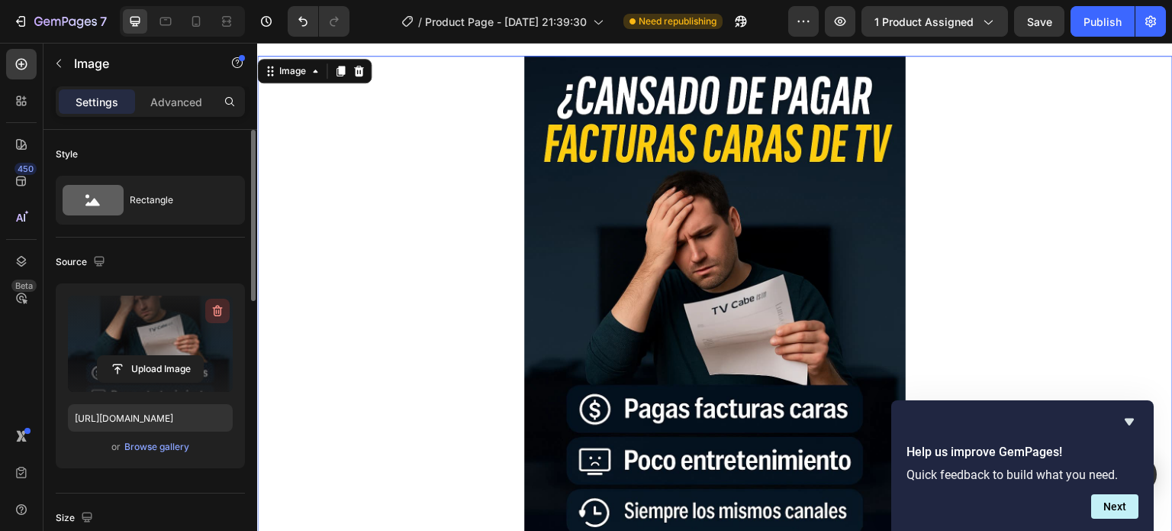
click at [214, 314] on icon "button" at bounding box center [218, 310] width 10 height 11
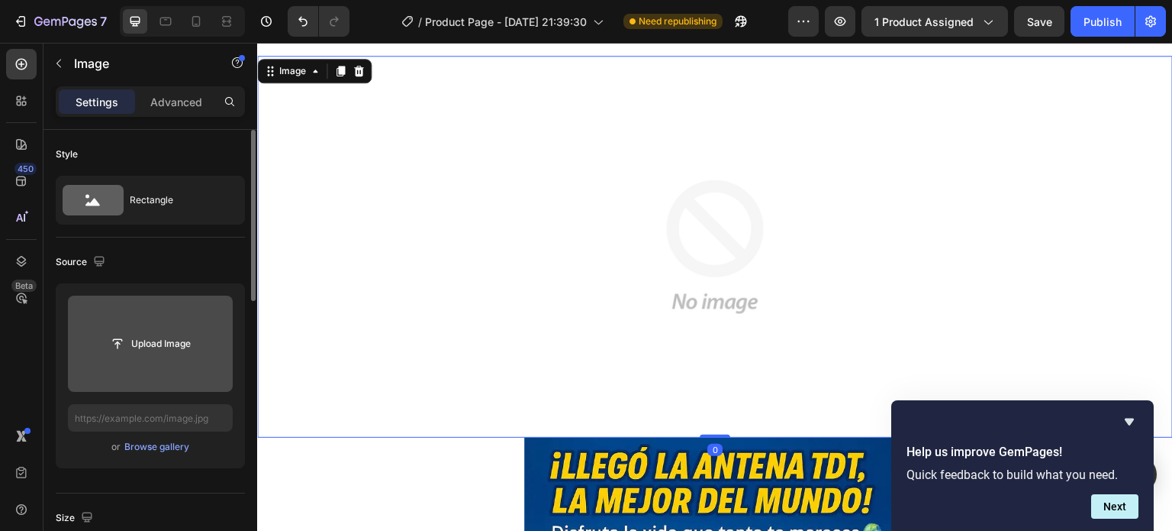
click at [180, 330] on button "Upload Image" at bounding box center [150, 343] width 107 height 27
click at [198, 334] on input "file" at bounding box center [150, 344] width 105 height 26
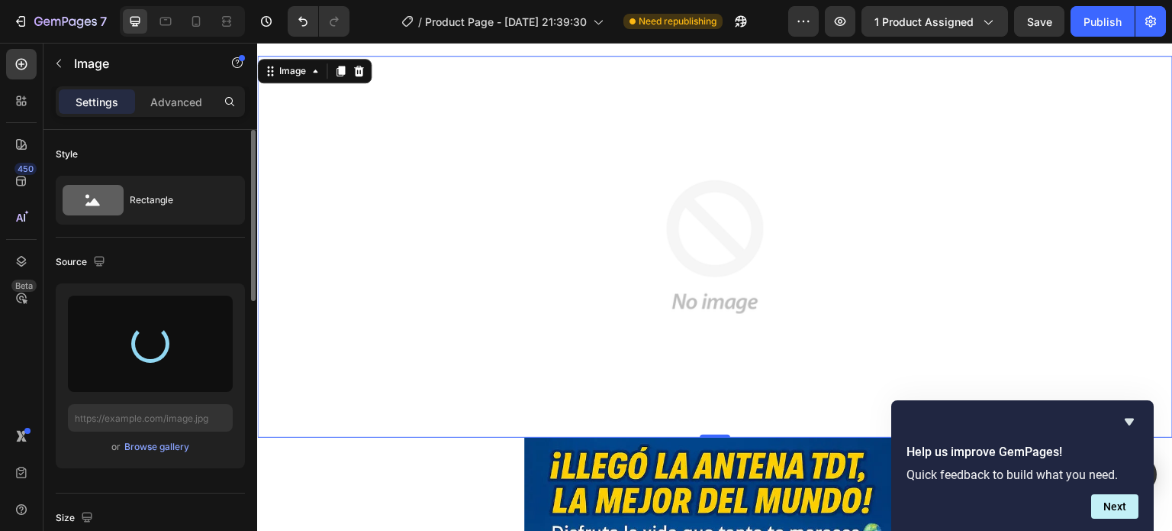
type input "[URL][DOMAIN_NAME]"
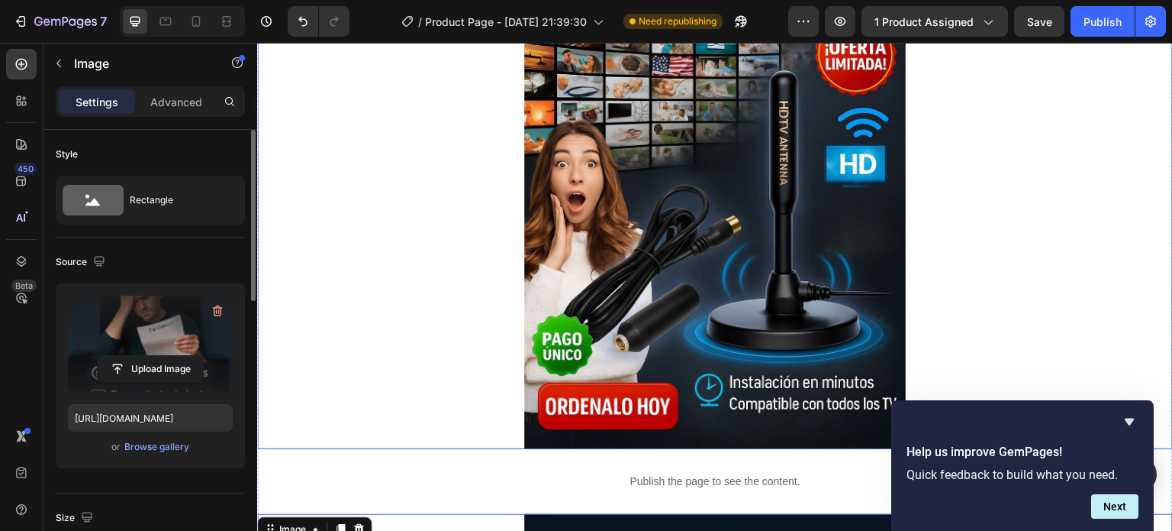
scroll to position [0, 0]
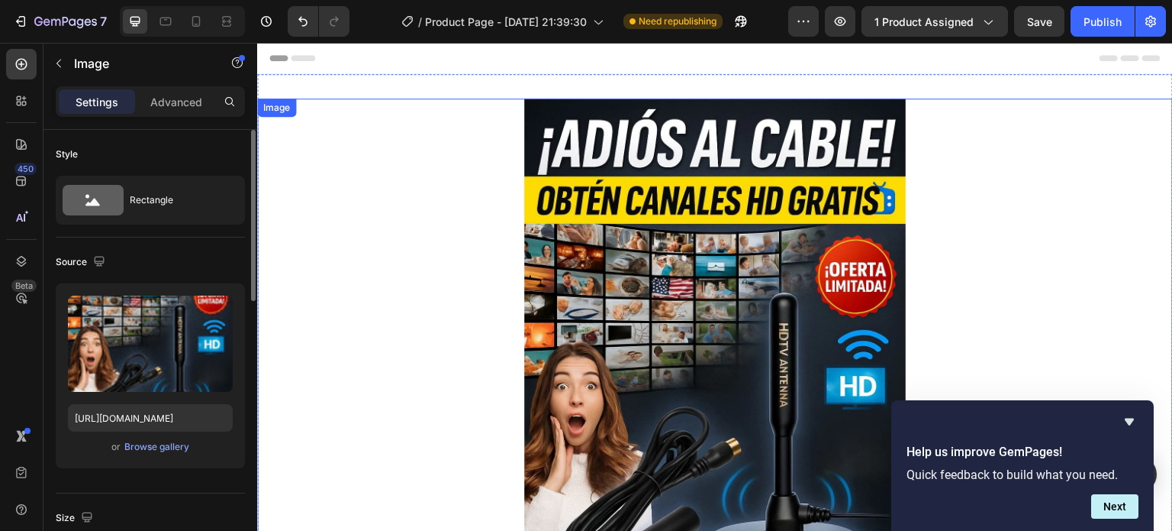
click at [725, 179] on img at bounding box center [715, 384] width 382 height 572
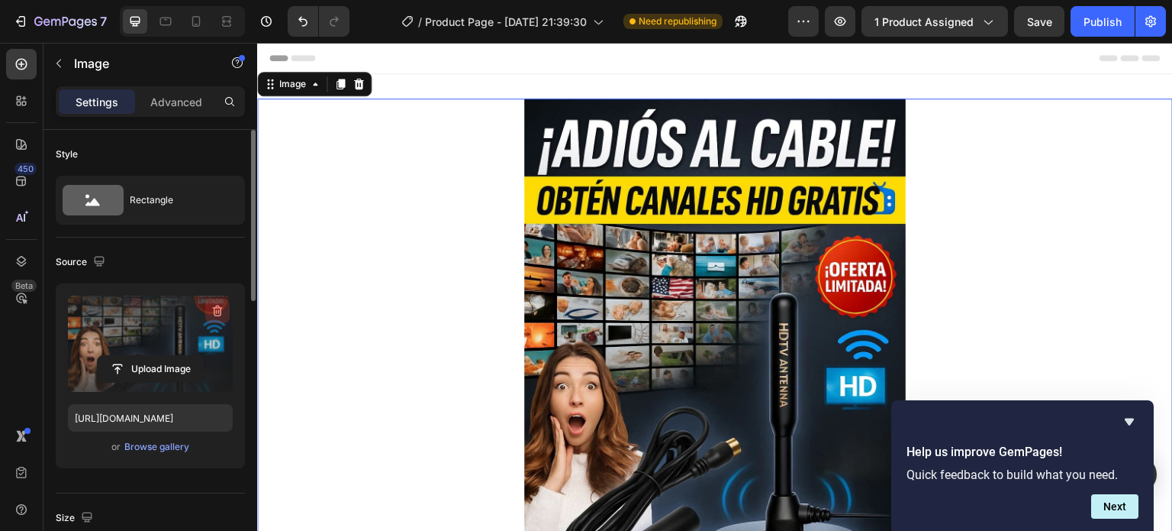
click at [220, 313] on icon "button" at bounding box center [218, 310] width 10 height 11
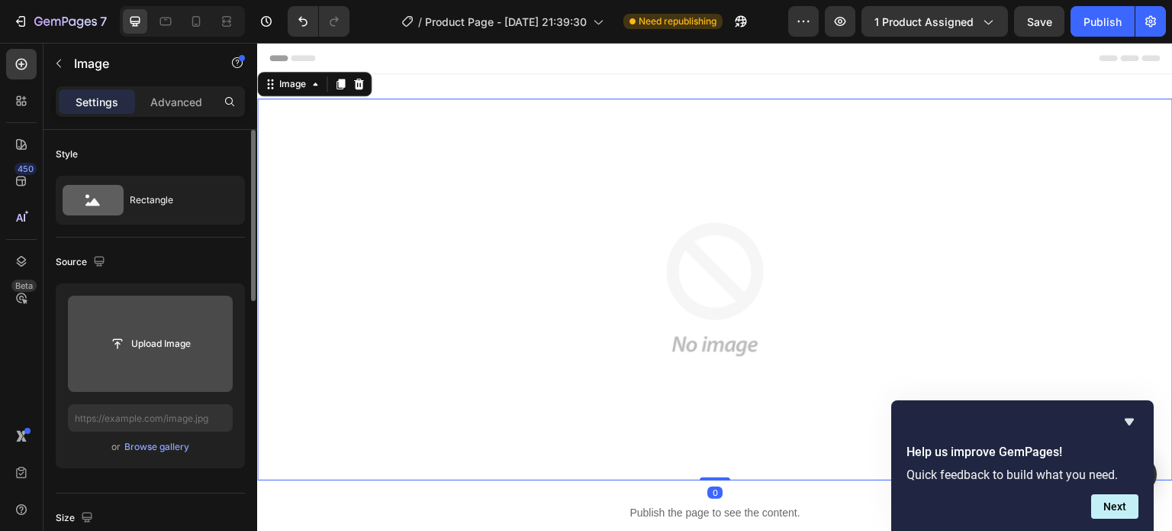
click at [196, 335] on input "file" at bounding box center [150, 344] width 105 height 26
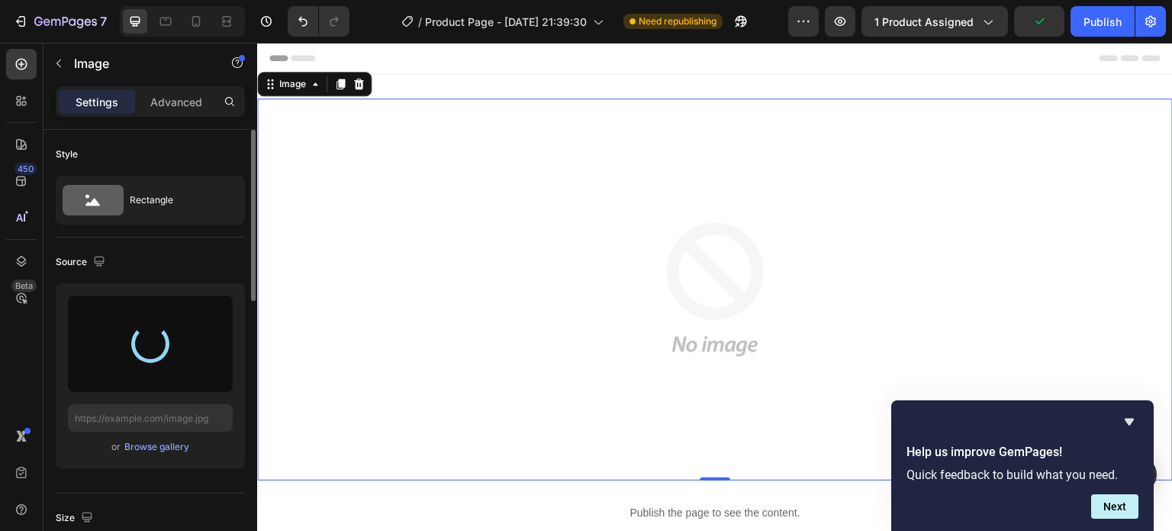
type input "[URL][DOMAIN_NAME]"
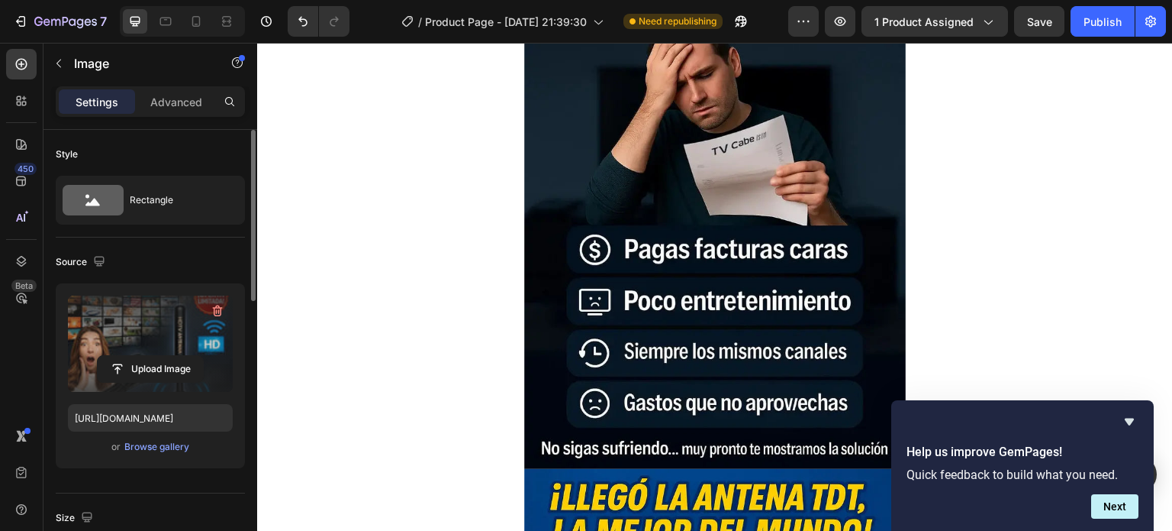
scroll to position [916, 0]
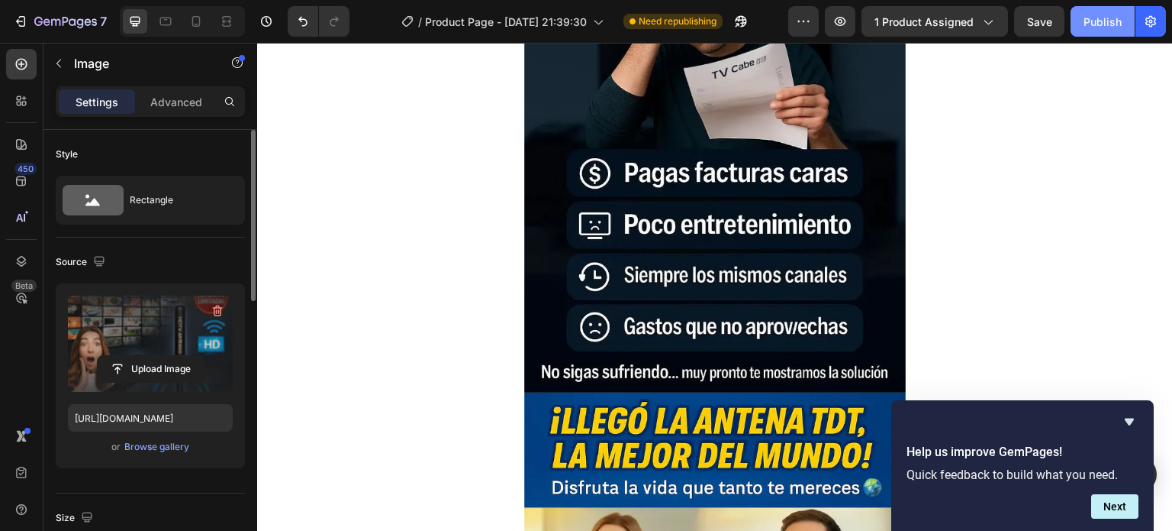
click at [1108, 27] on div "Publish" at bounding box center [1103, 22] width 38 height 16
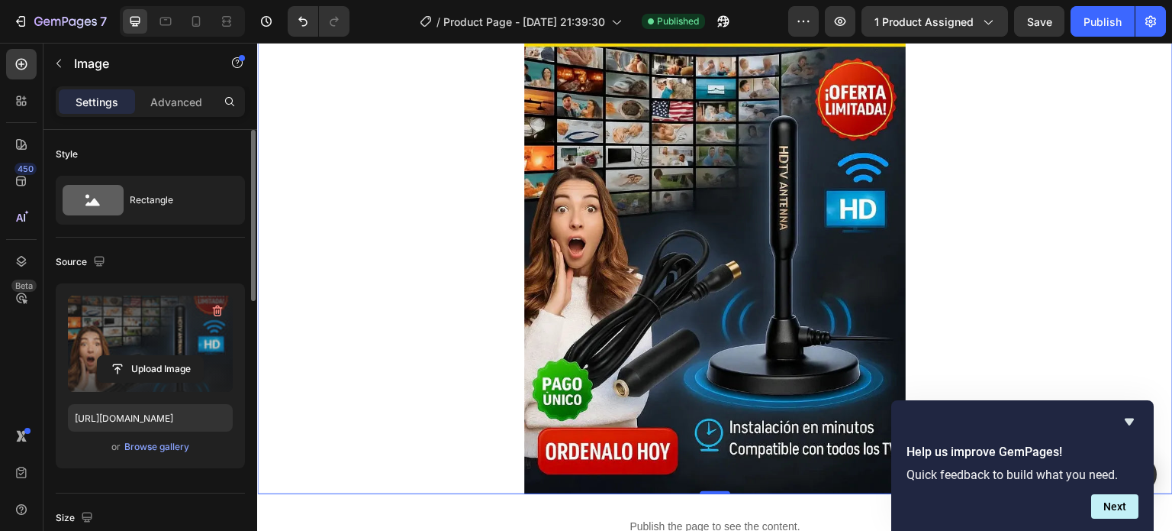
scroll to position [153, 0]
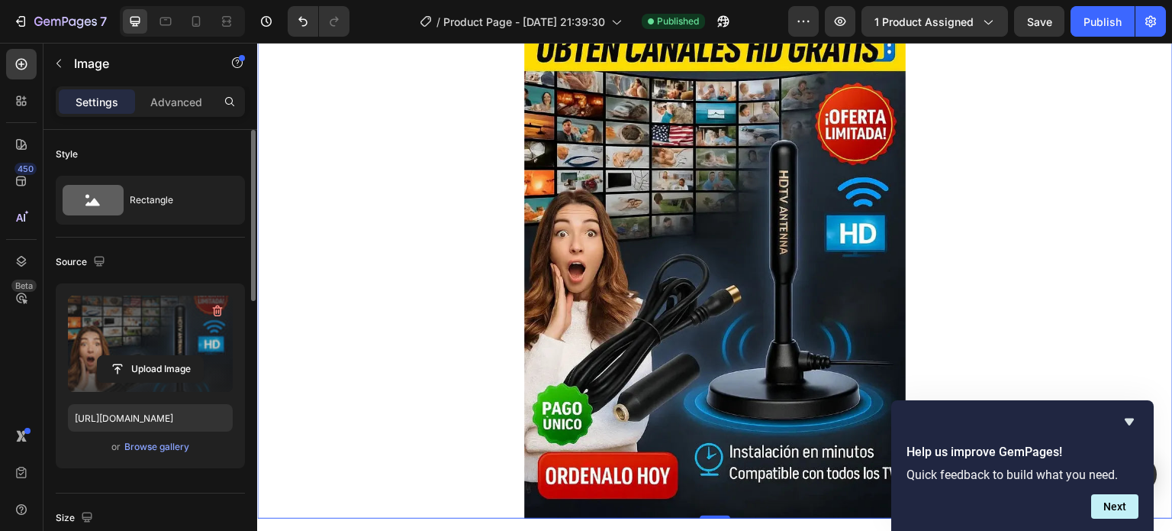
click at [208, 17] on div at bounding box center [182, 21] width 125 height 31
click at [198, 27] on icon at bounding box center [196, 21] width 15 height 15
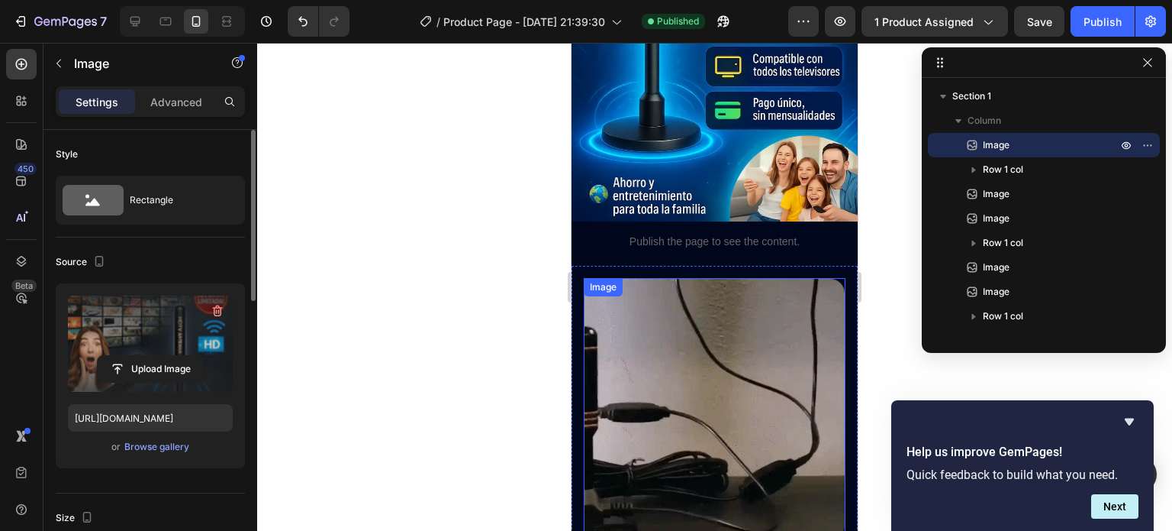
scroll to position [1908, 0]
